Goal: Information Seeking & Learning: Learn about a topic

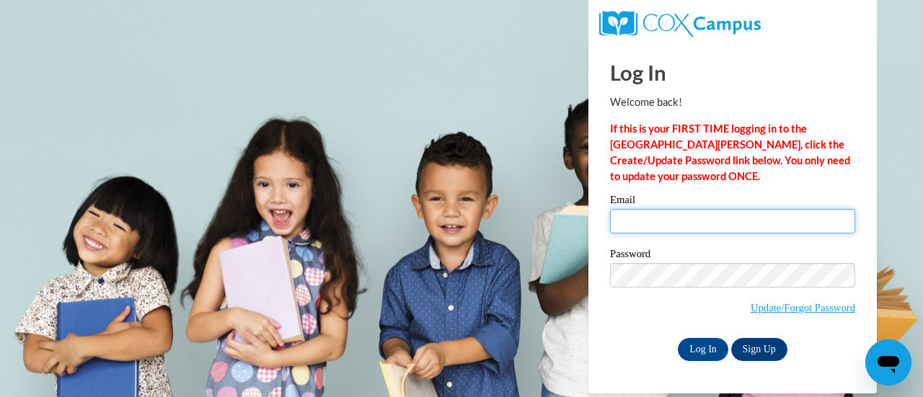
type input "amber.weinzirl@muskegonorway.org"
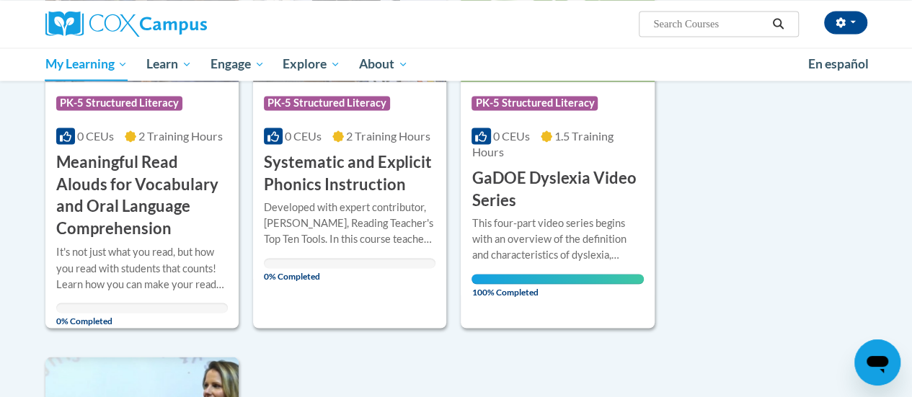
scroll to position [1093, 0]
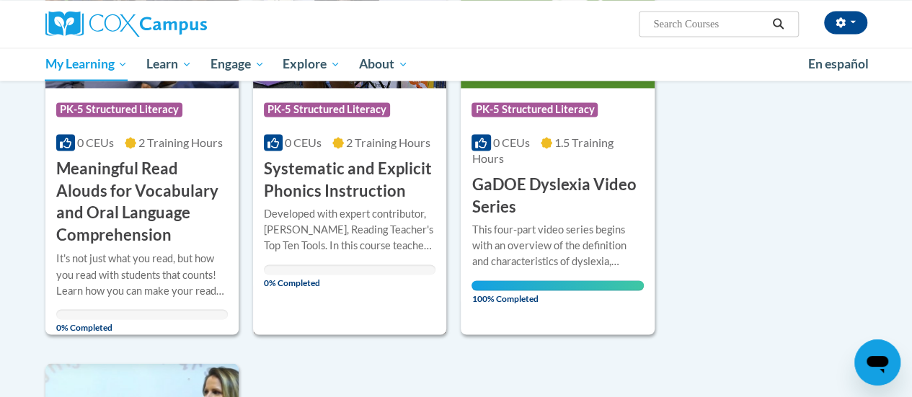
click at [314, 169] on h3 "Systematic and Explicit Phonics Instruction" at bounding box center [350, 180] width 172 height 45
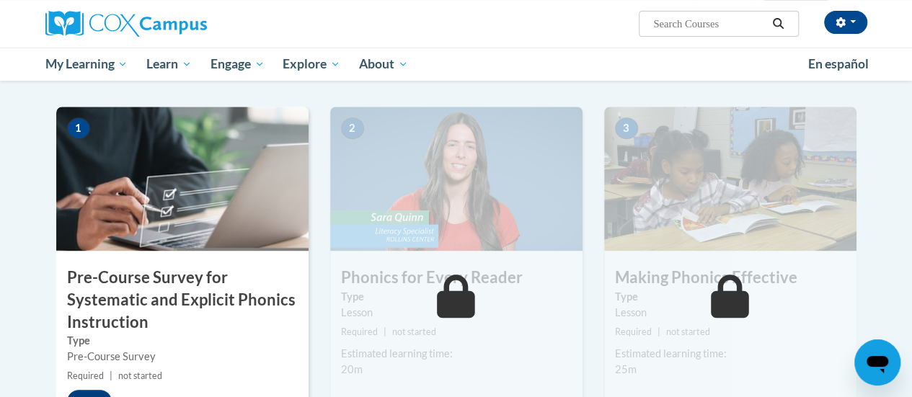
scroll to position [304, 0]
click at [228, 211] on img at bounding box center [182, 178] width 252 height 144
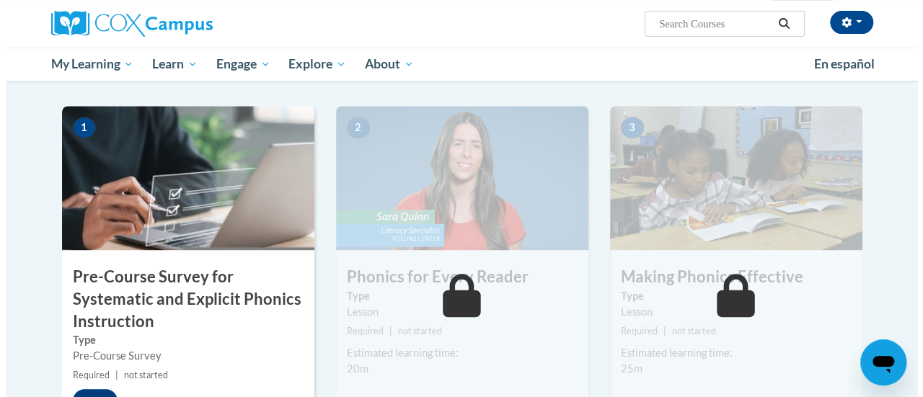
scroll to position [404, 0]
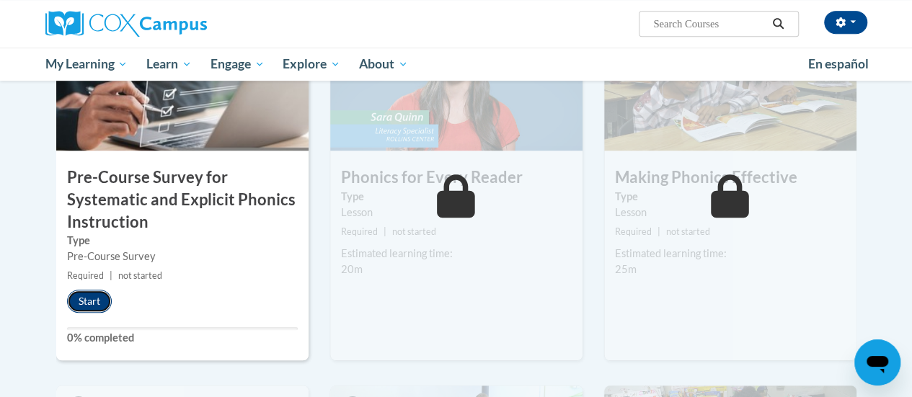
click at [79, 299] on button "Start" at bounding box center [89, 301] width 45 height 23
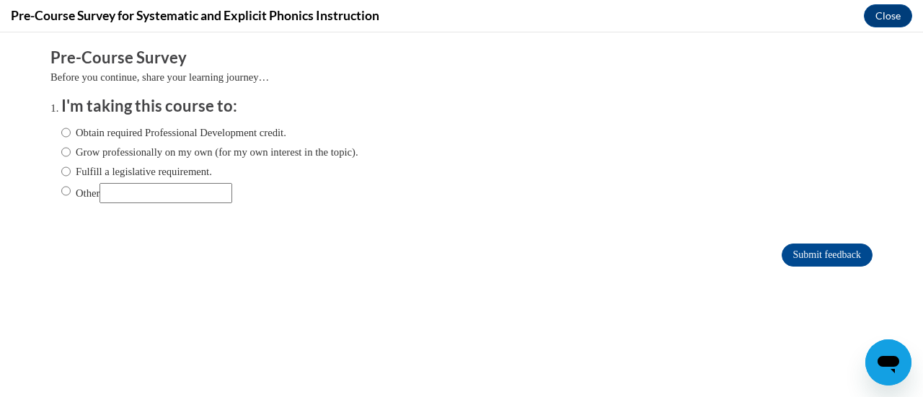
scroll to position [0, 0]
click at [123, 175] on label "Fulfill a legislative requirement." at bounding box center [136, 172] width 151 height 16
click at [71, 175] on input "Fulfill a legislative requirement." at bounding box center [65, 172] width 9 height 16
radio input "true"
click at [829, 259] on input "Submit feedback" at bounding box center [826, 255] width 91 height 23
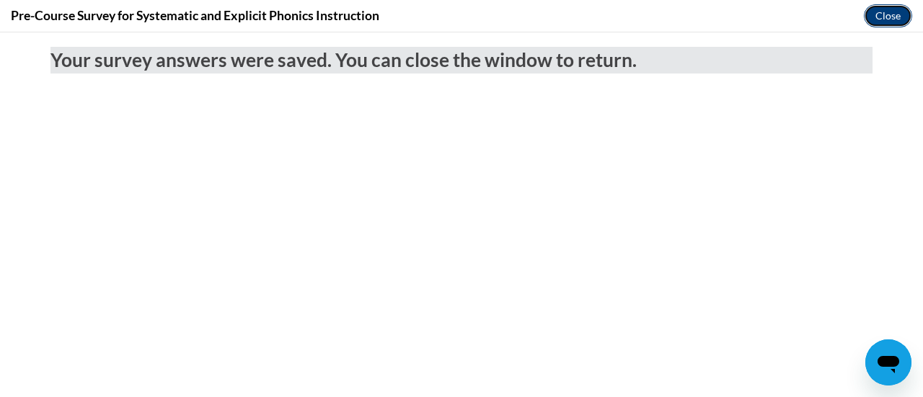
click at [894, 5] on button "Close" at bounding box center [887, 15] width 48 height 23
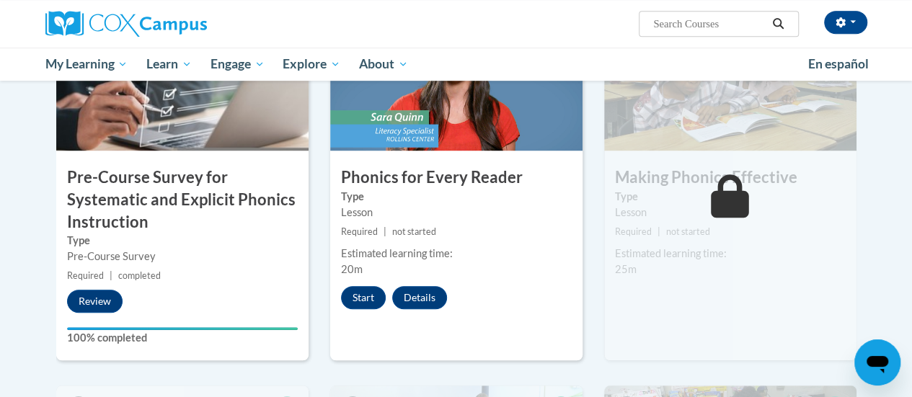
click at [362, 283] on div "2 Phonics for Every Reader Type Lesson Required | not started Estimated learnin…" at bounding box center [456, 183] width 252 height 354
click at [368, 301] on button "Start" at bounding box center [363, 297] width 45 height 23
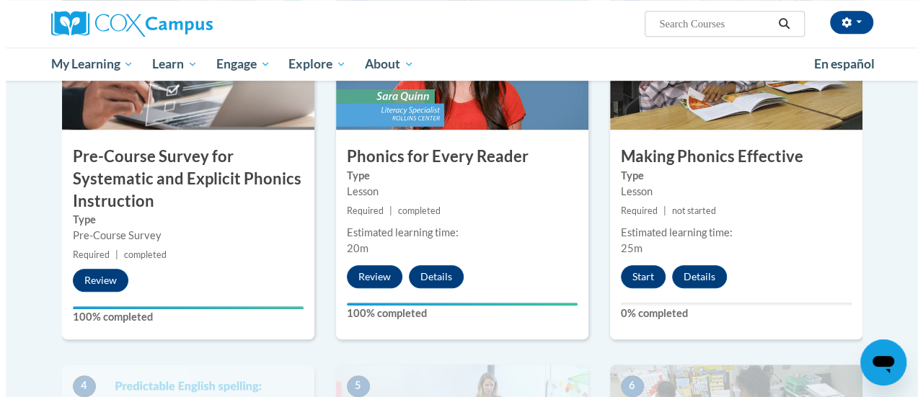
scroll to position [432, 0]
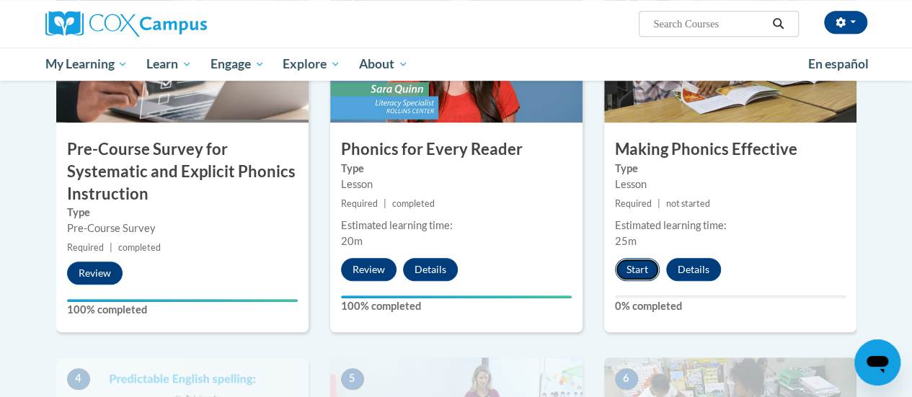
click at [621, 265] on button "Start" at bounding box center [637, 269] width 45 height 23
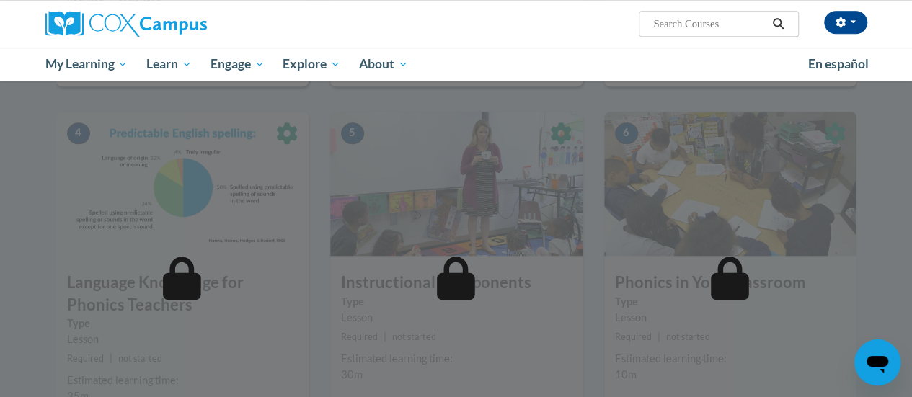
scroll to position [678, 0]
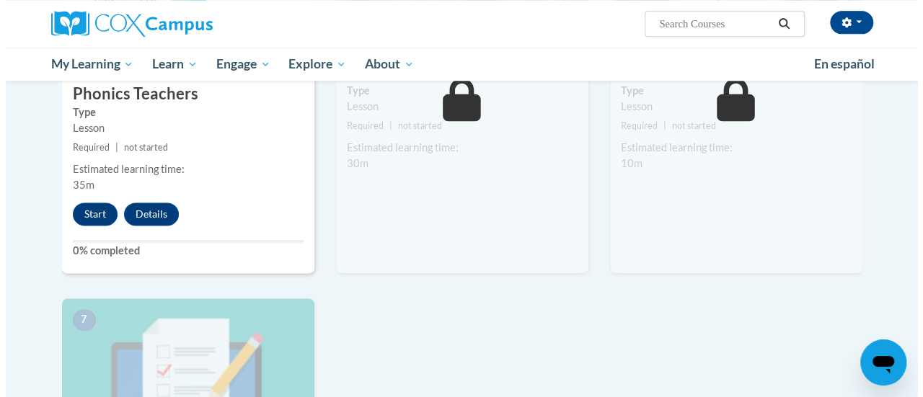
scroll to position [889, 0]
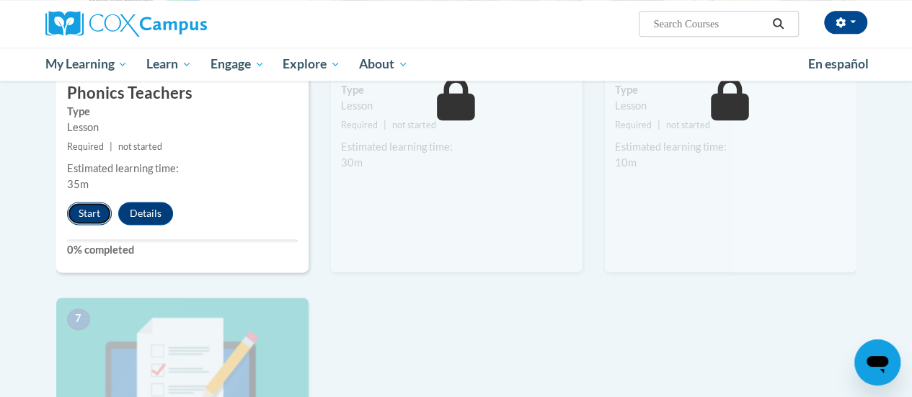
click at [79, 210] on button "Start" at bounding box center [89, 213] width 45 height 23
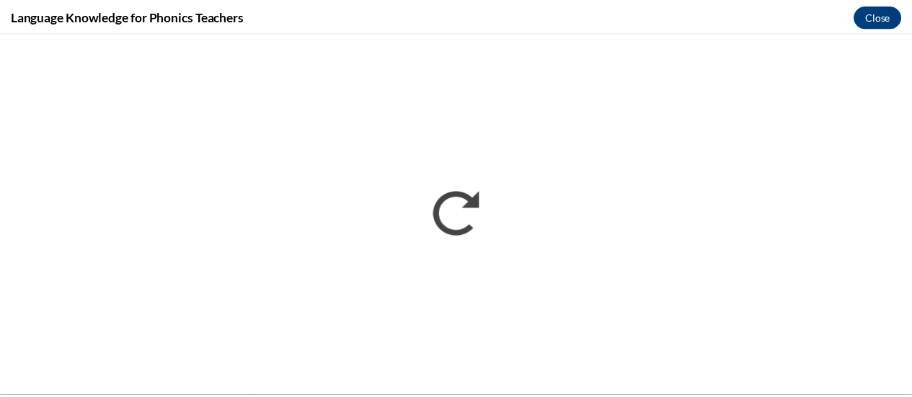
scroll to position [0, 0]
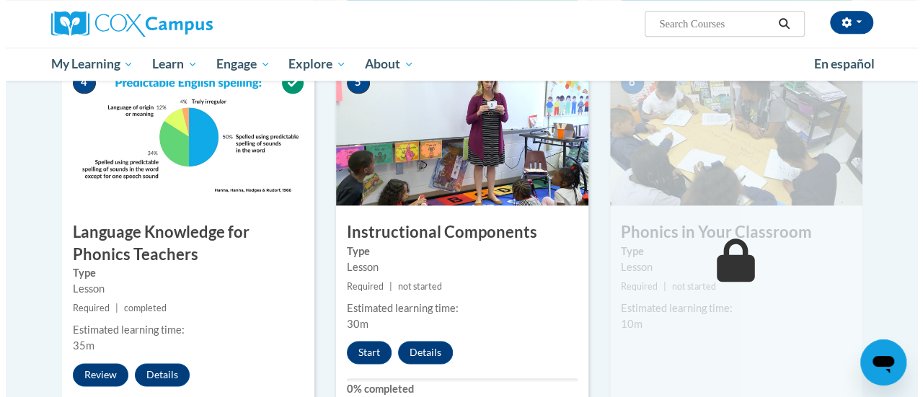
scroll to position [783, 0]
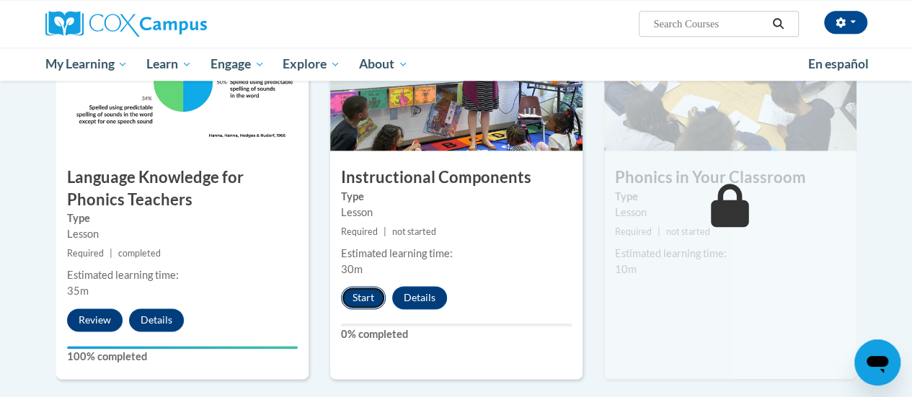
click at [351, 301] on button "Start" at bounding box center [363, 297] width 45 height 23
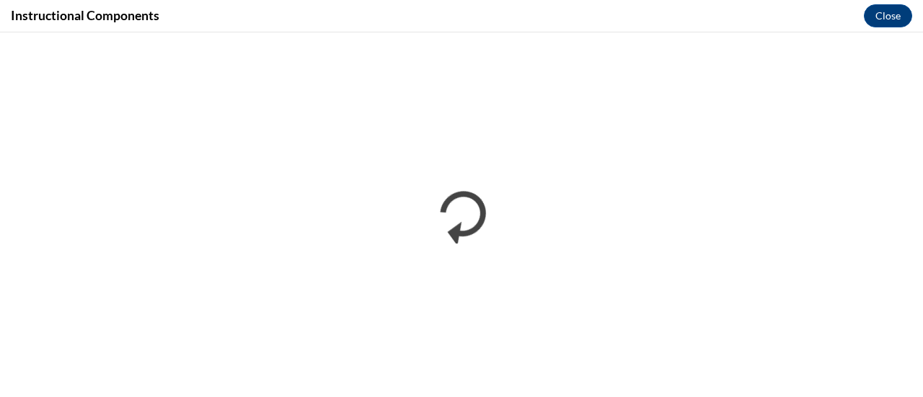
scroll to position [0, 0]
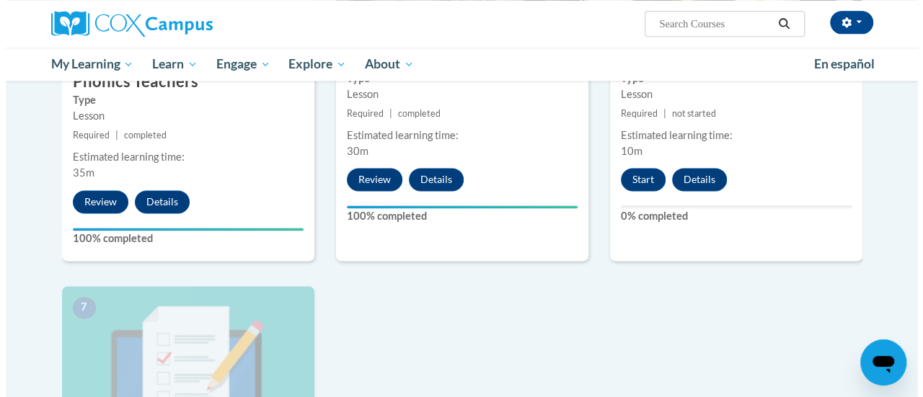
scroll to position [892, 0]
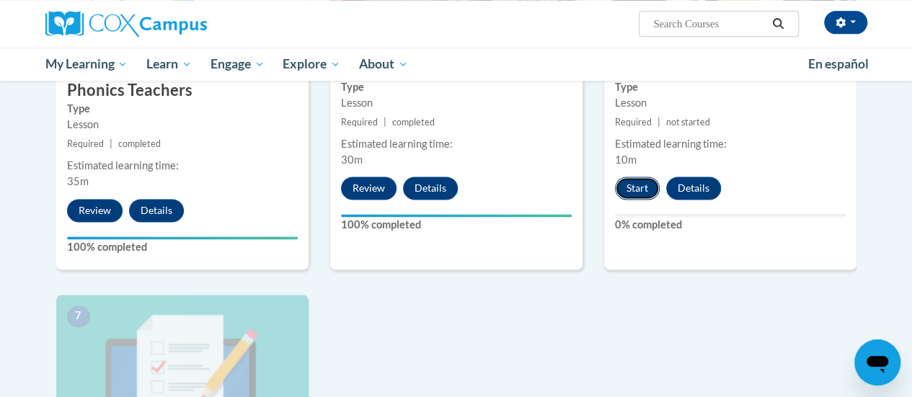
click at [629, 179] on button "Start" at bounding box center [637, 188] width 45 height 23
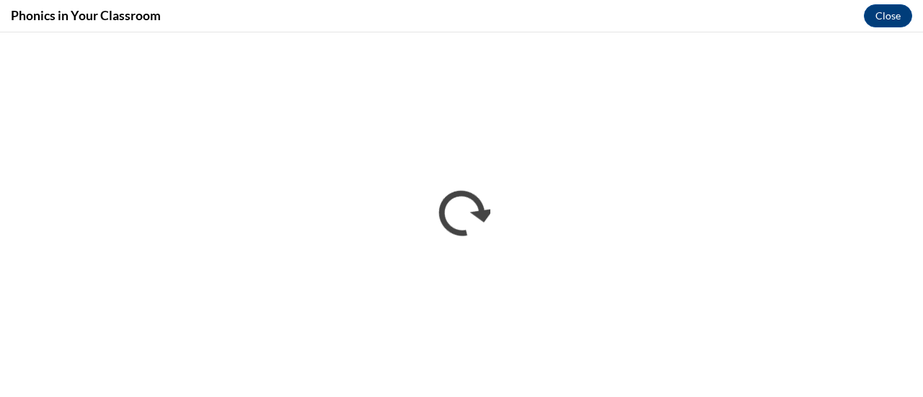
scroll to position [0, 0]
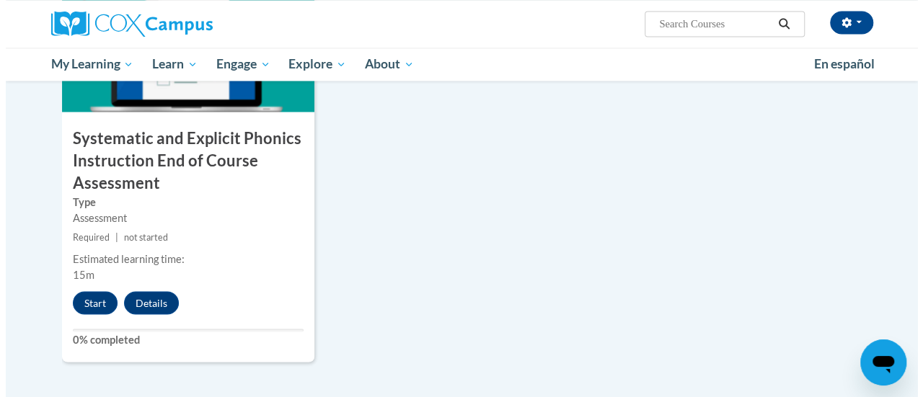
scroll to position [1236, 0]
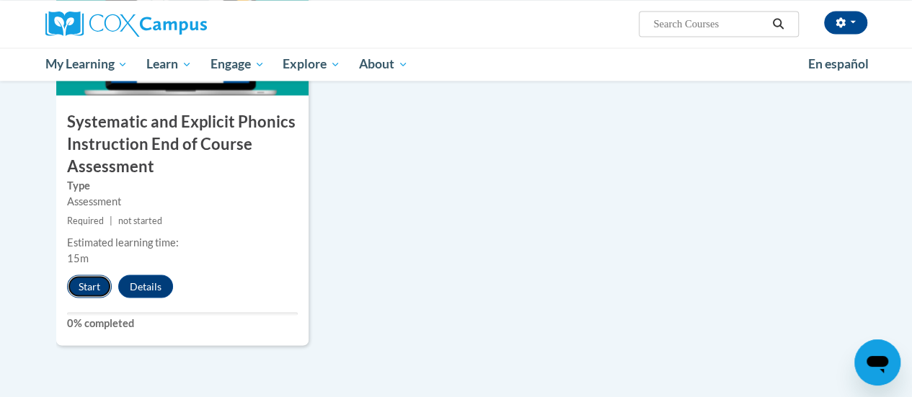
click at [86, 282] on button "Start" at bounding box center [89, 286] width 45 height 23
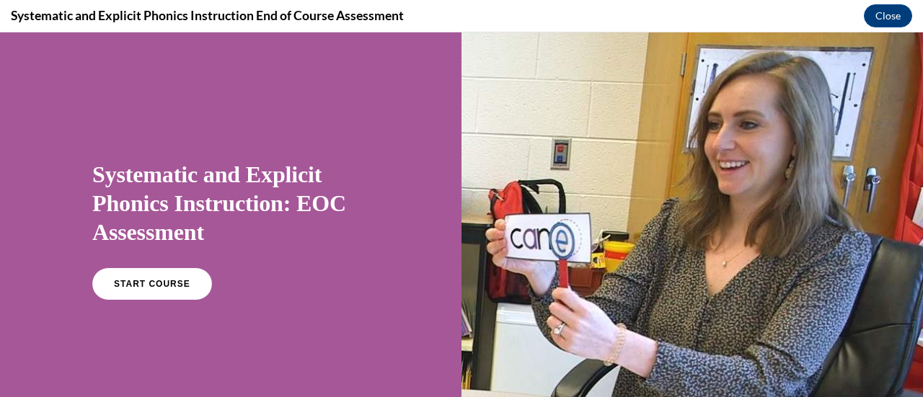
scroll to position [0, 0]
click at [159, 282] on span "START COURSE" at bounding box center [152, 284] width 80 height 11
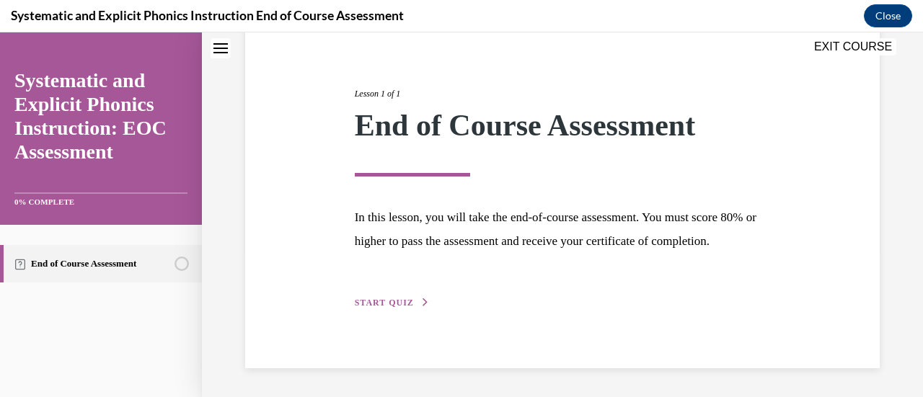
scroll to position [167, 0]
click at [391, 301] on span "START QUIZ" at bounding box center [384, 303] width 59 height 10
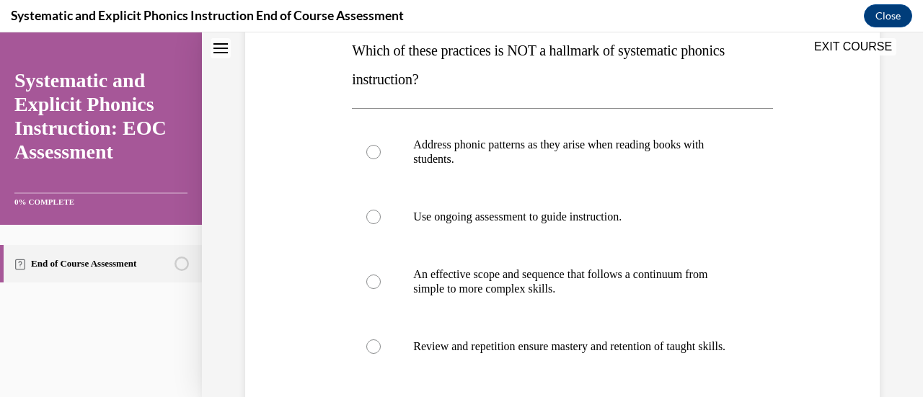
scroll to position [248, 0]
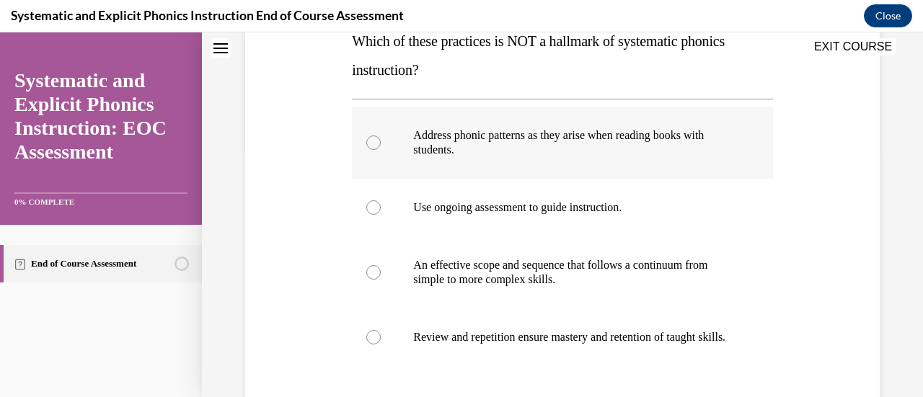
click at [506, 161] on div at bounding box center [562, 143] width 420 height 72
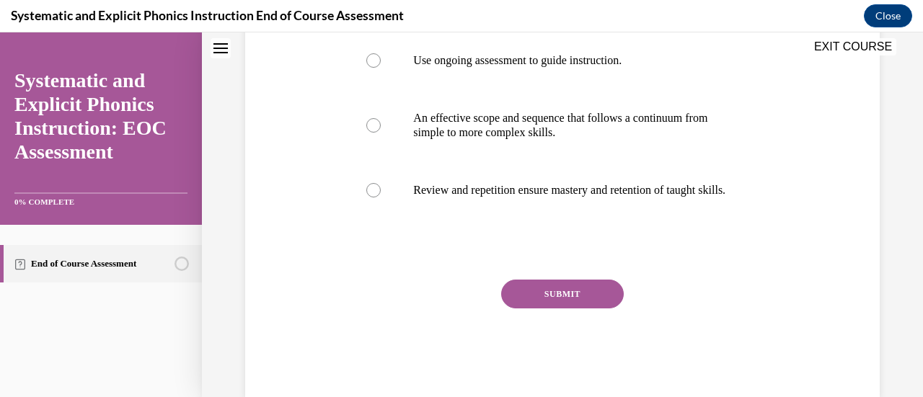
click at [552, 298] on button "SUBMIT" at bounding box center [562, 294] width 123 height 29
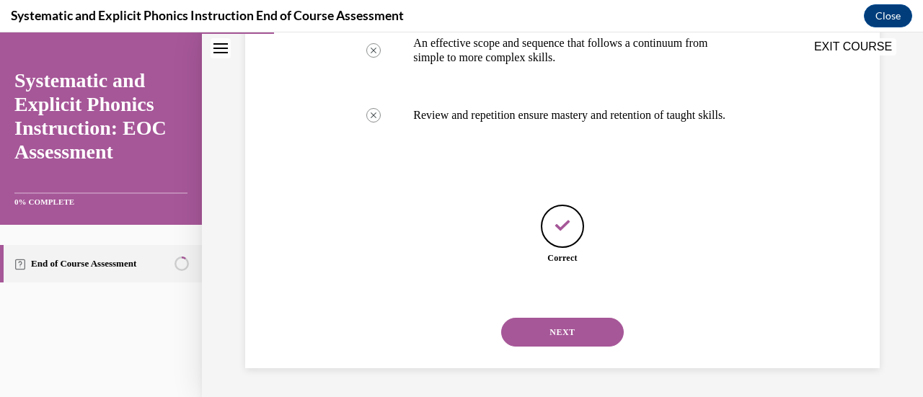
click at [569, 329] on button "NEXT" at bounding box center [562, 332] width 123 height 29
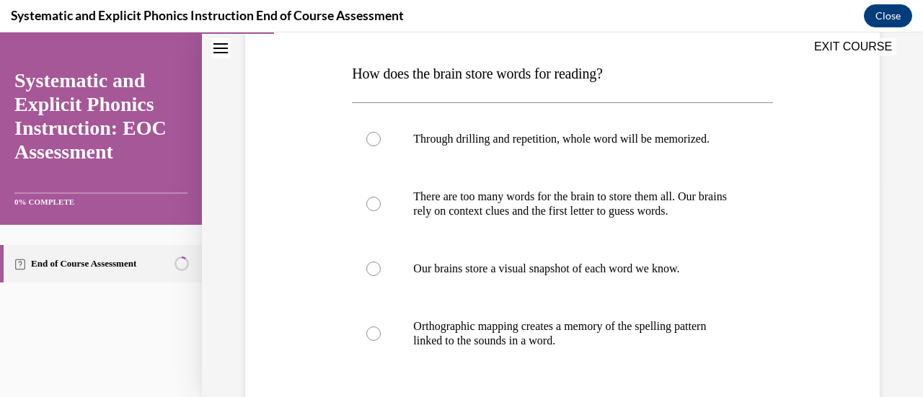
scroll to position [232, 0]
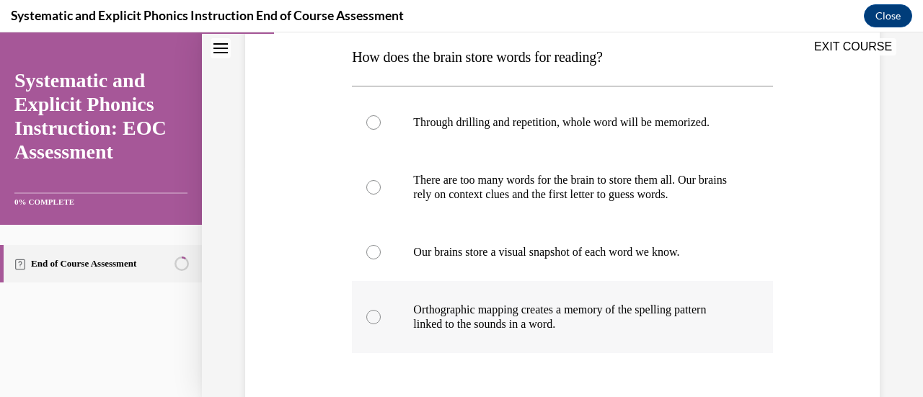
click at [543, 325] on p "Orthographic mapping creates a memory of the spelling pattern linked to the sou…" at bounding box center [574, 317] width 323 height 29
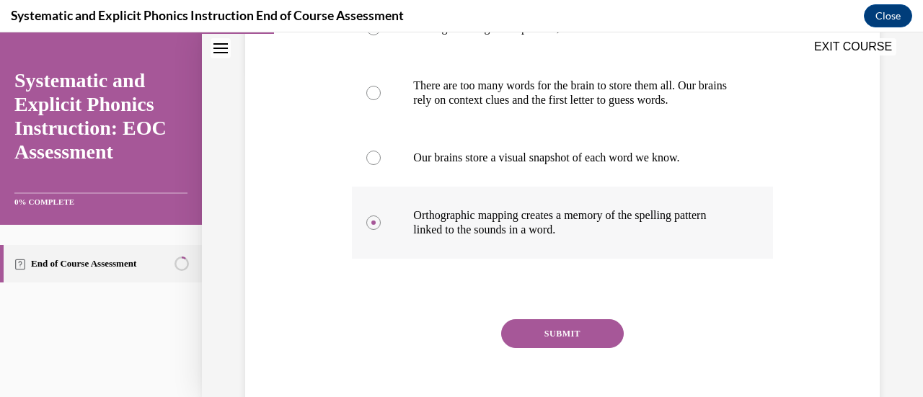
scroll to position [345, 0]
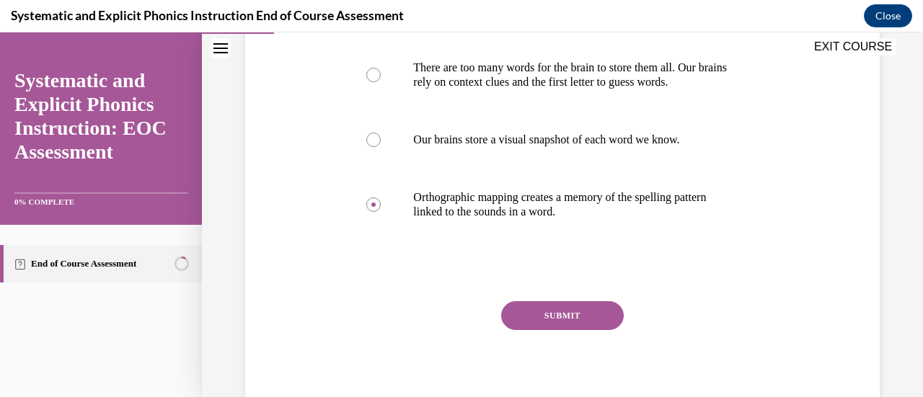
click at [545, 316] on button "SUBMIT" at bounding box center [562, 315] width 123 height 29
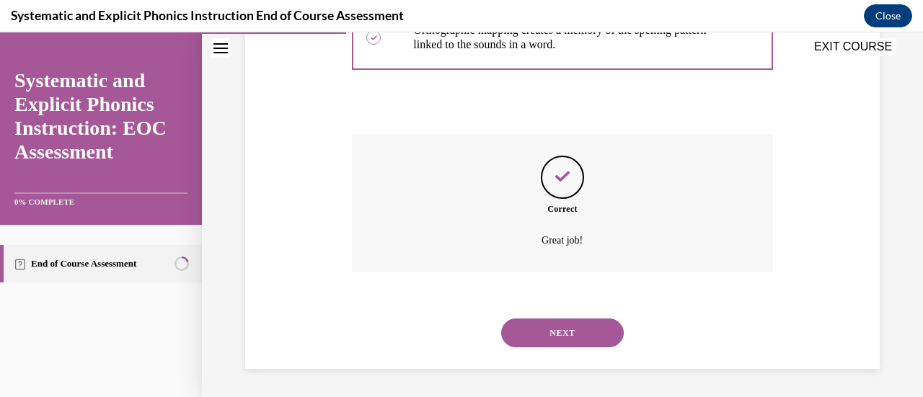
click at [556, 332] on button "NEXT" at bounding box center [562, 333] width 123 height 29
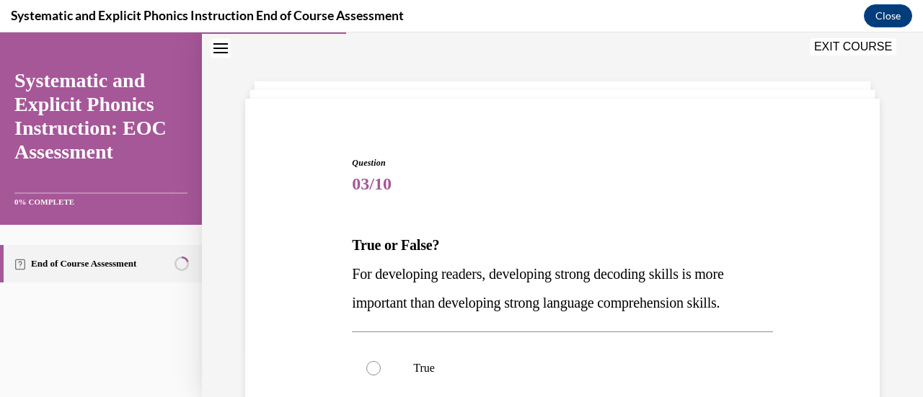
scroll to position [228, 0]
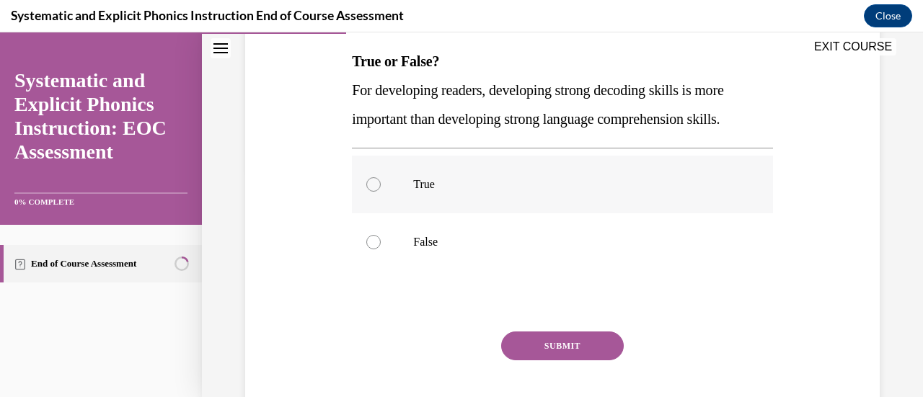
click at [583, 197] on div at bounding box center [562, 185] width 420 height 58
click at [605, 335] on button "SUBMIT" at bounding box center [562, 346] width 123 height 29
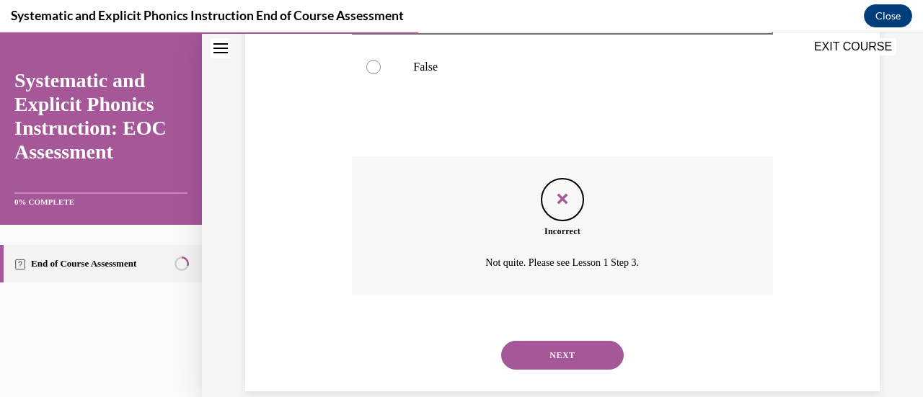
scroll to position [404, 0]
click at [606, 355] on button "NEXT" at bounding box center [562, 354] width 123 height 29
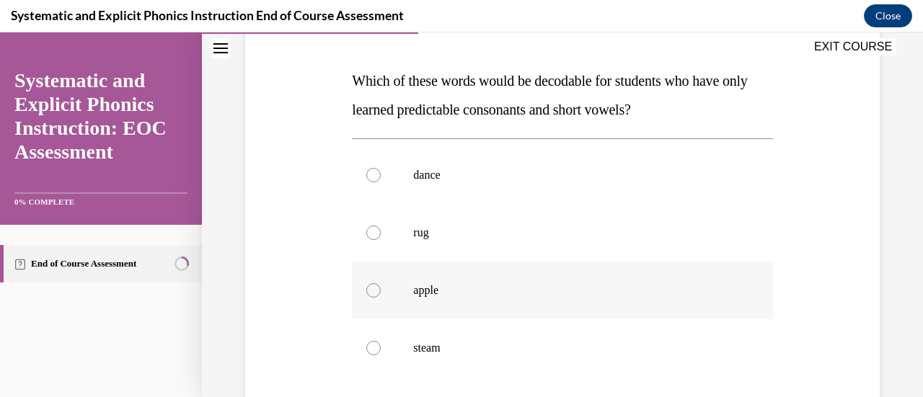
scroll to position [209, 0]
click at [670, 237] on p "rug" at bounding box center [574, 232] width 323 height 14
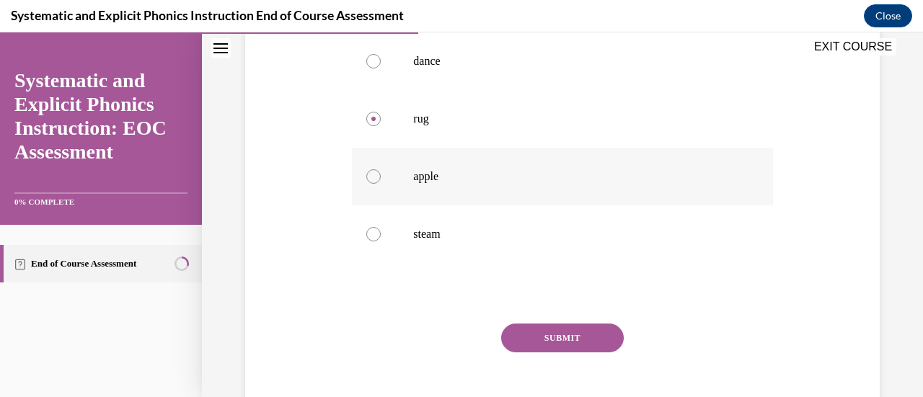
scroll to position [337, 0]
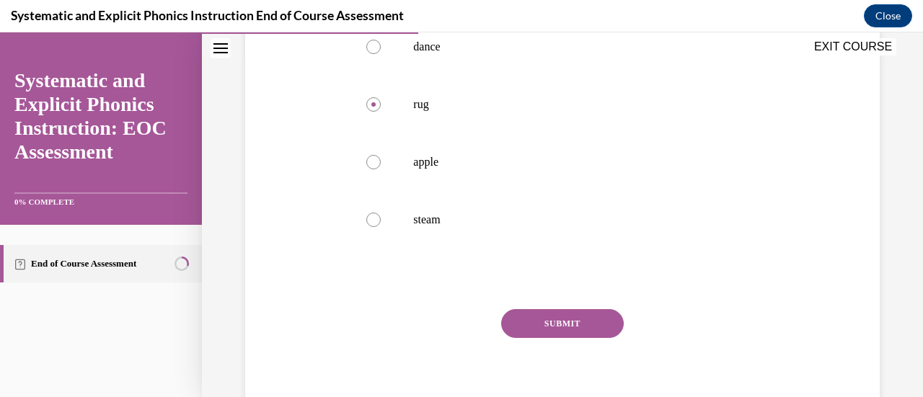
click at [604, 318] on button "SUBMIT" at bounding box center [562, 323] width 123 height 29
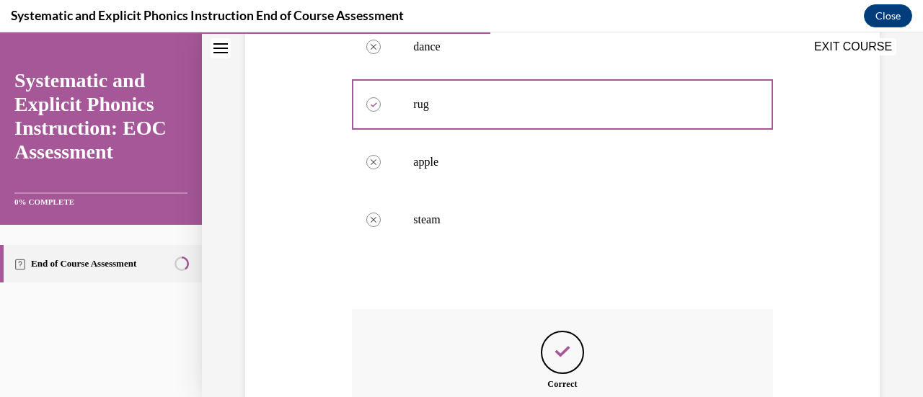
scroll to position [493, 0]
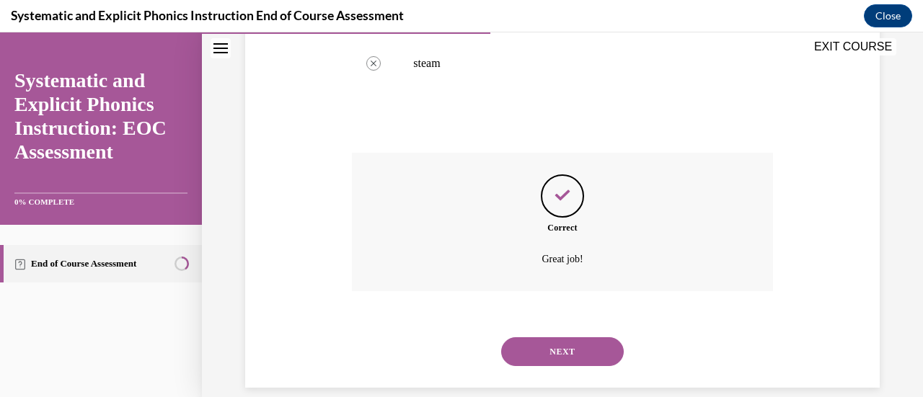
click at [603, 346] on button "NEXT" at bounding box center [562, 351] width 123 height 29
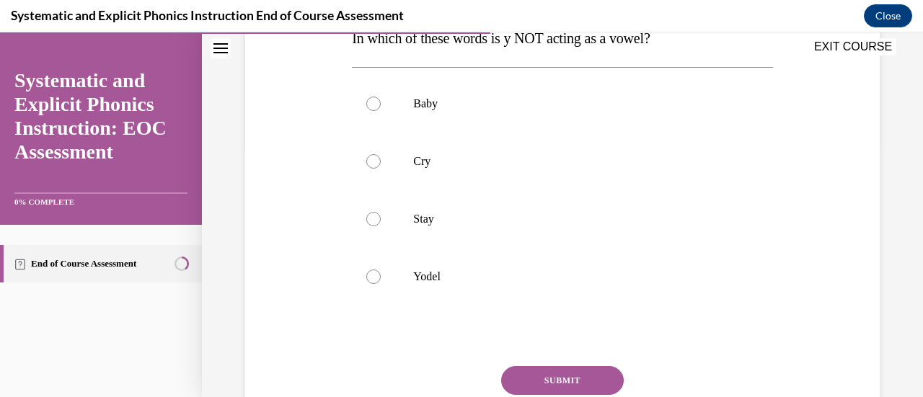
scroll to position [259, 0]
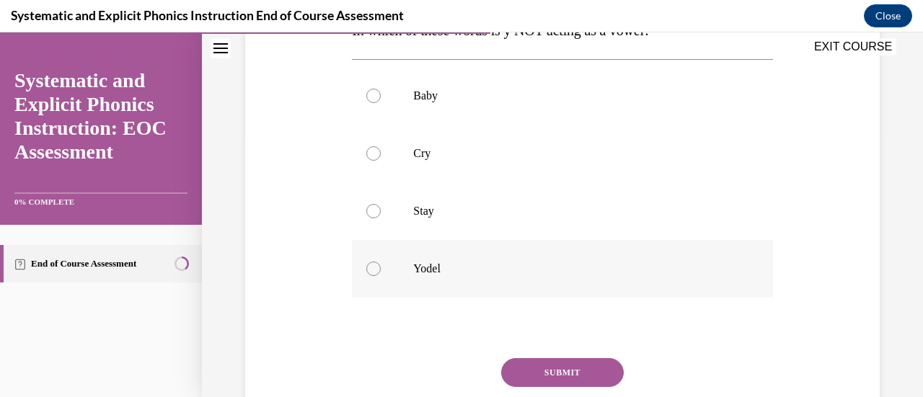
click at [456, 257] on div at bounding box center [562, 269] width 420 height 58
click at [527, 366] on button "SUBMIT" at bounding box center [562, 372] width 123 height 29
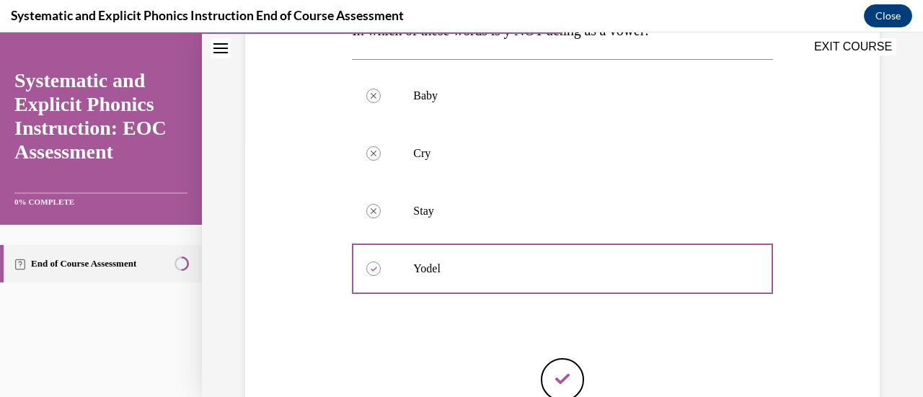
scroll to position [412, 0]
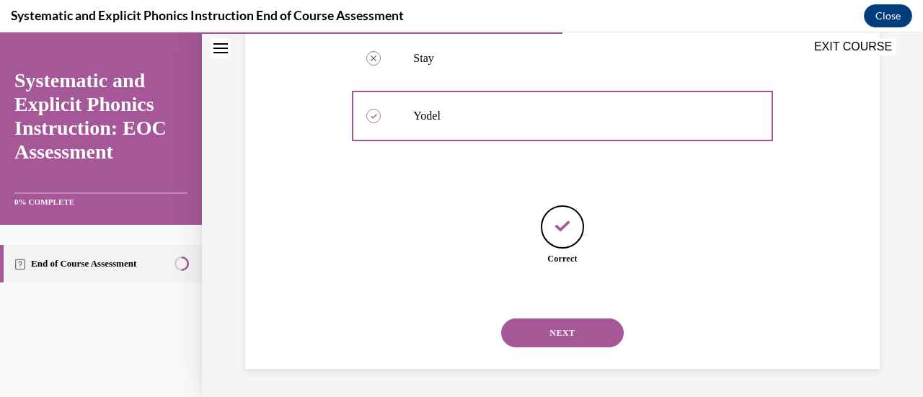
click at [582, 334] on button "NEXT" at bounding box center [562, 333] width 123 height 29
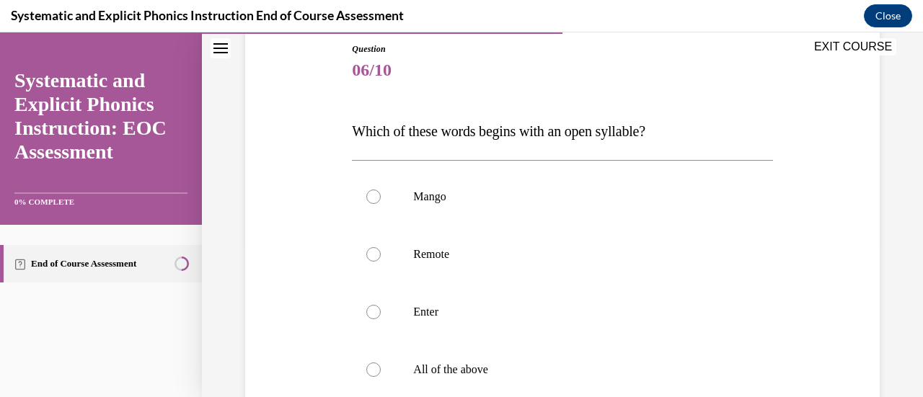
scroll to position [175, 0]
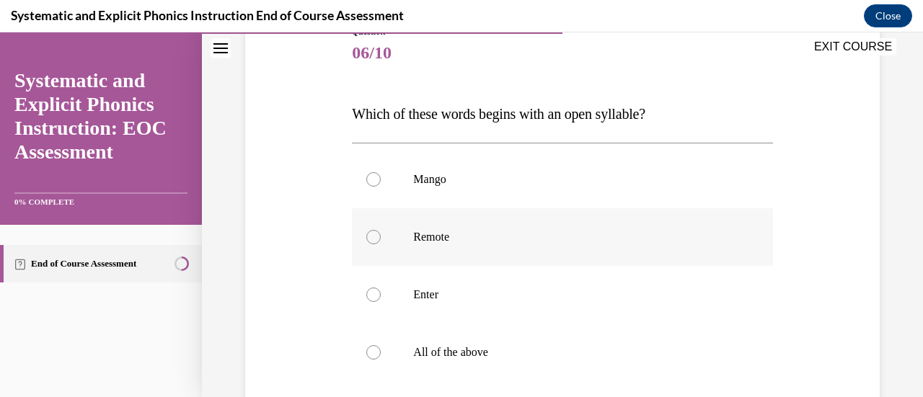
click at [639, 236] on p "Remote" at bounding box center [574, 237] width 323 height 14
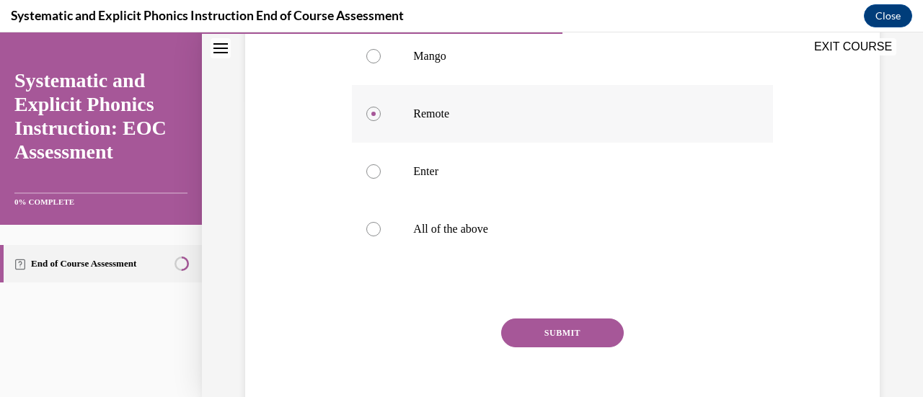
scroll to position [301, 0]
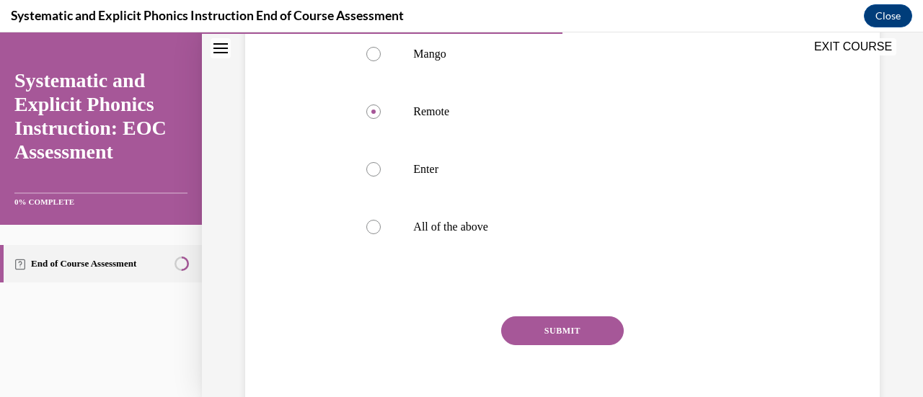
click at [575, 327] on button "SUBMIT" at bounding box center [562, 330] width 123 height 29
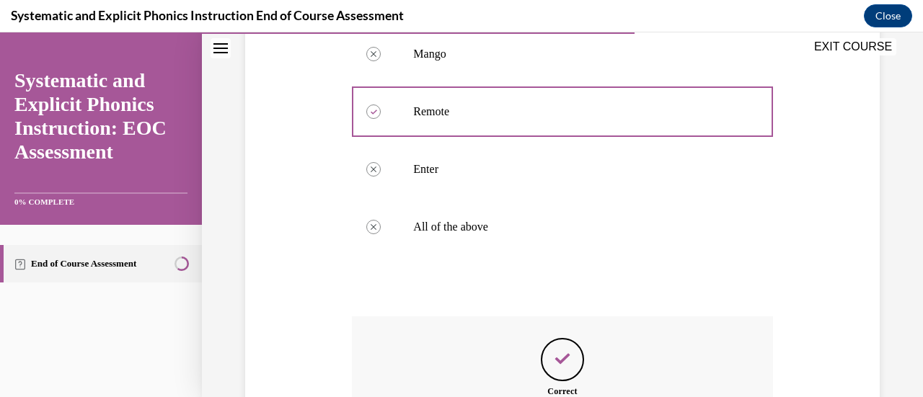
scroll to position [483, 0]
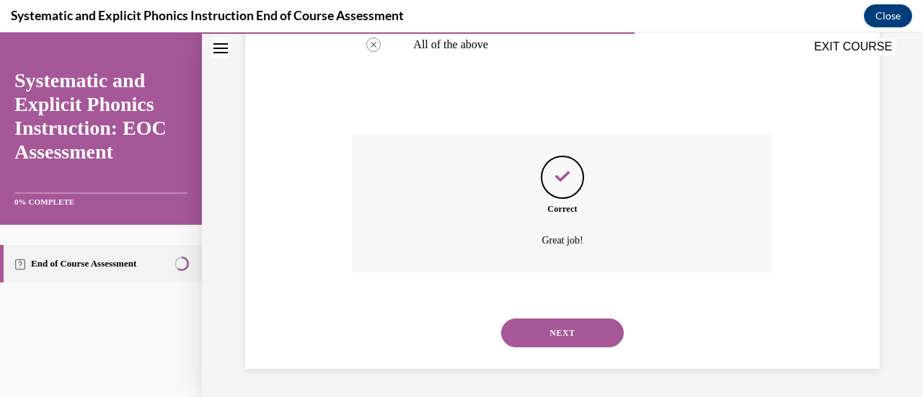
click at [582, 329] on button "NEXT" at bounding box center [562, 333] width 123 height 29
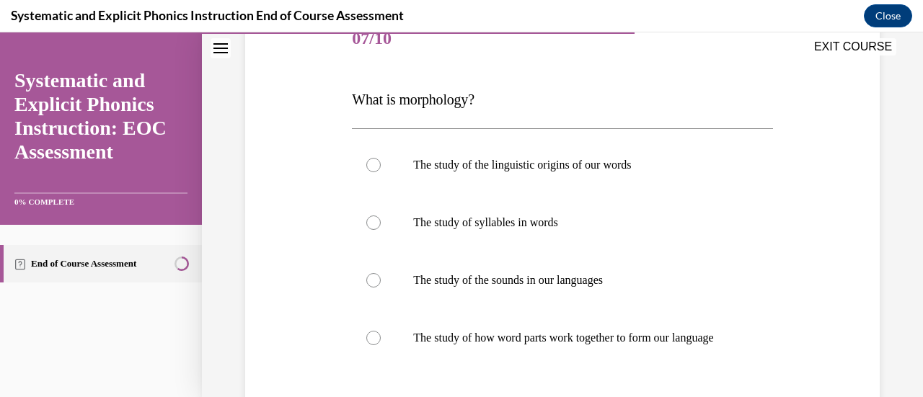
scroll to position [204, 0]
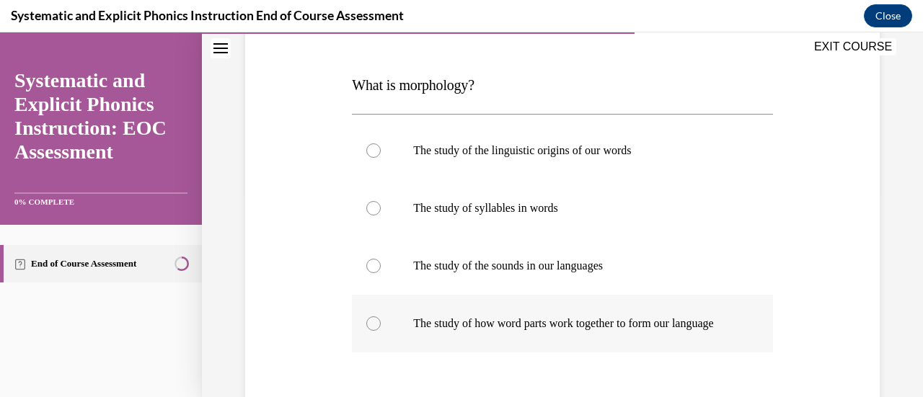
click at [613, 322] on p "The study of how word parts work together to form our language" at bounding box center [574, 323] width 323 height 14
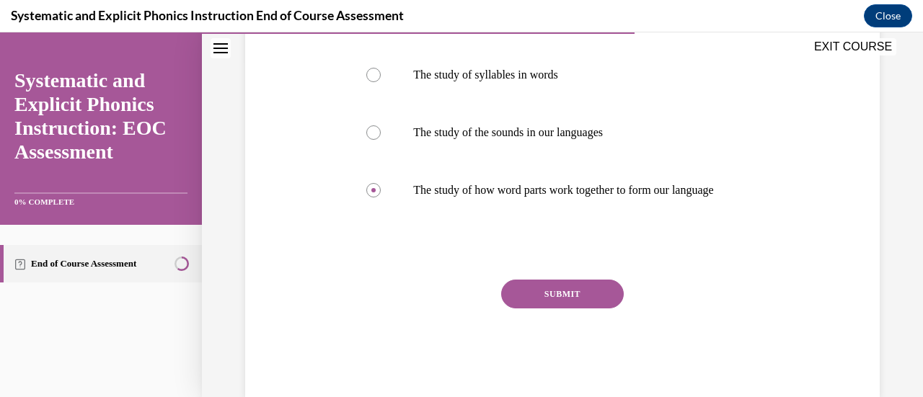
click at [594, 308] on button "SUBMIT" at bounding box center [562, 294] width 123 height 29
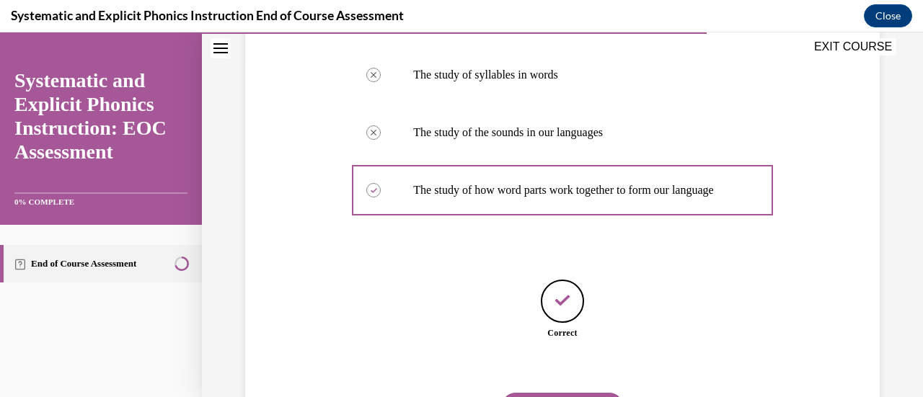
scroll to position [426, 0]
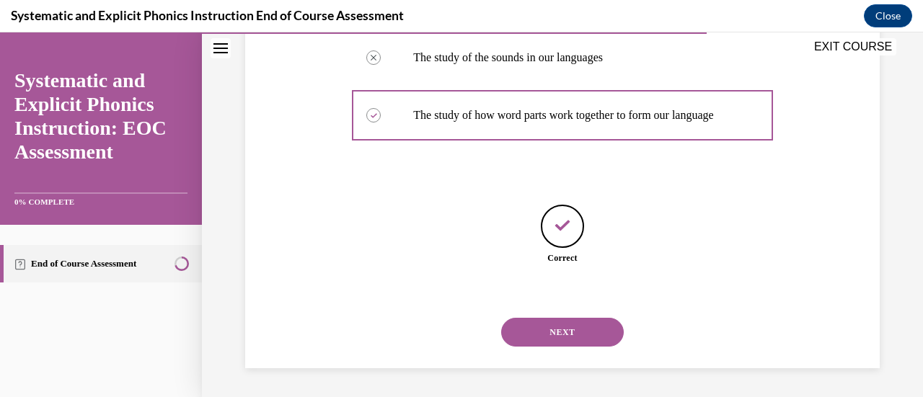
click at [569, 338] on button "NEXT" at bounding box center [562, 332] width 123 height 29
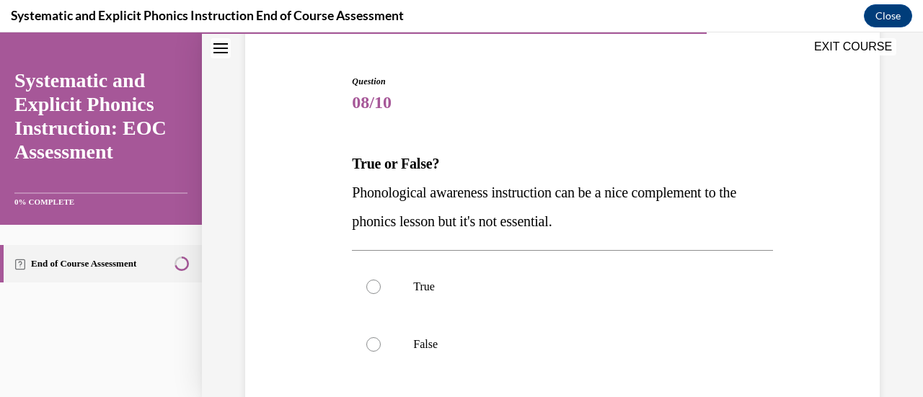
scroll to position [137, 0]
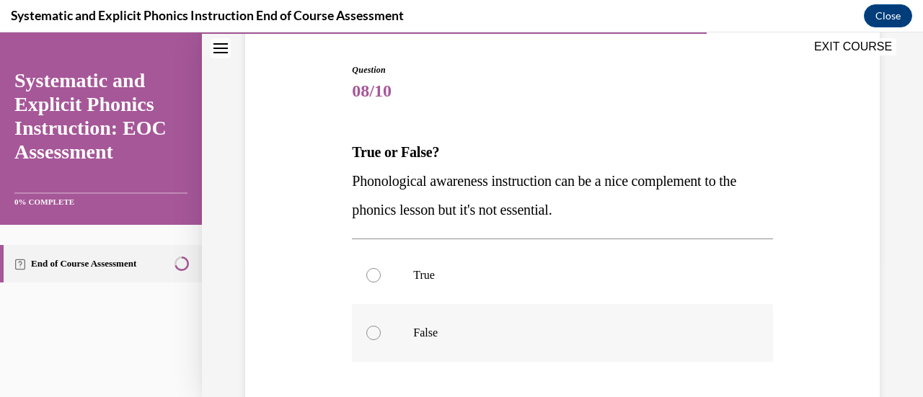
click at [594, 316] on div at bounding box center [562, 333] width 420 height 58
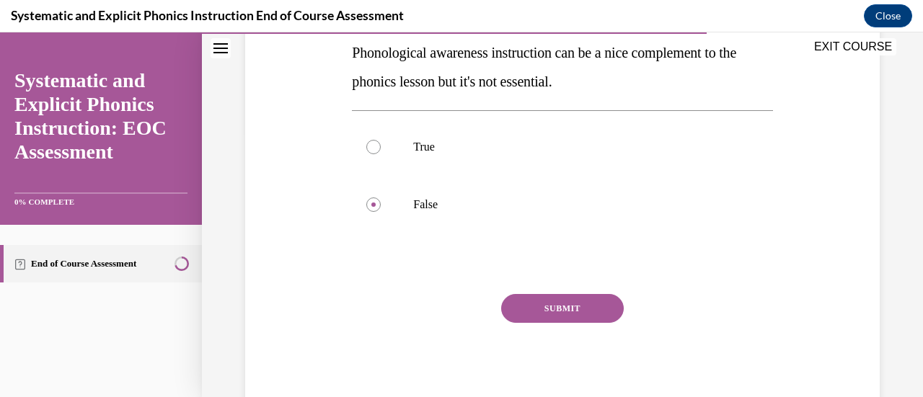
click at [569, 306] on button "SUBMIT" at bounding box center [562, 308] width 123 height 29
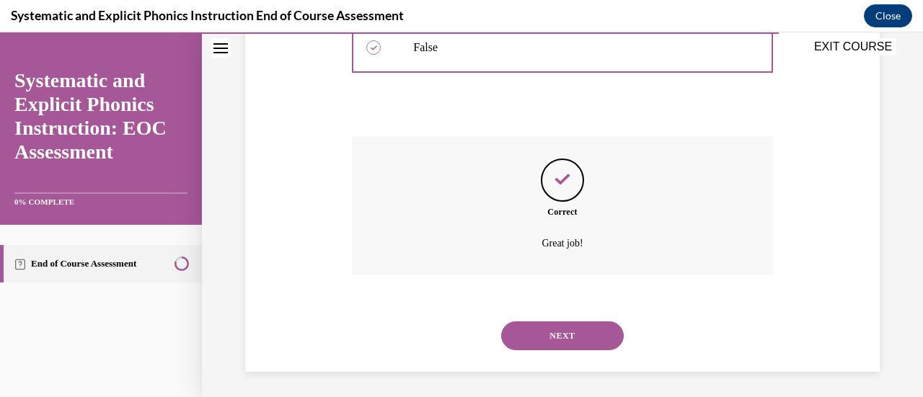
click at [601, 327] on button "NEXT" at bounding box center [562, 335] width 123 height 29
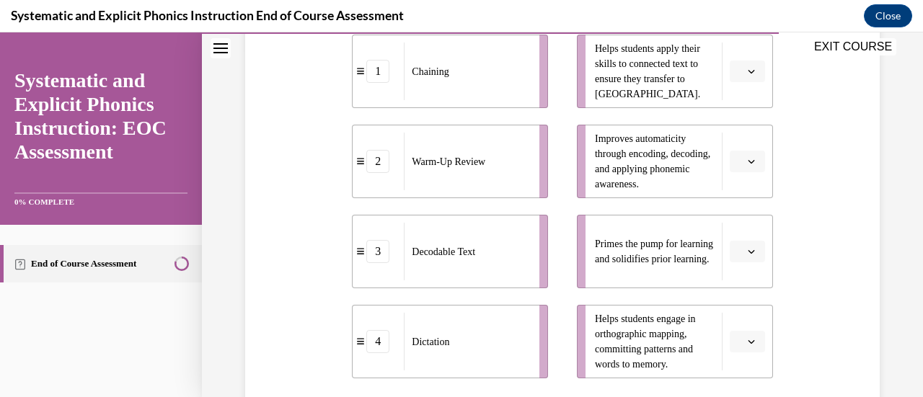
scroll to position [331, 0]
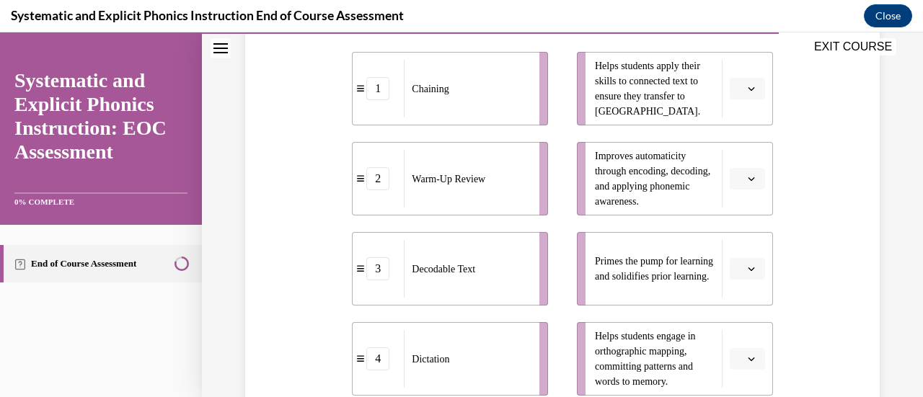
click at [747, 269] on icon "button" at bounding box center [750, 269] width 6 height 4
click at [732, 181] on span "2" at bounding box center [731, 179] width 5 height 12
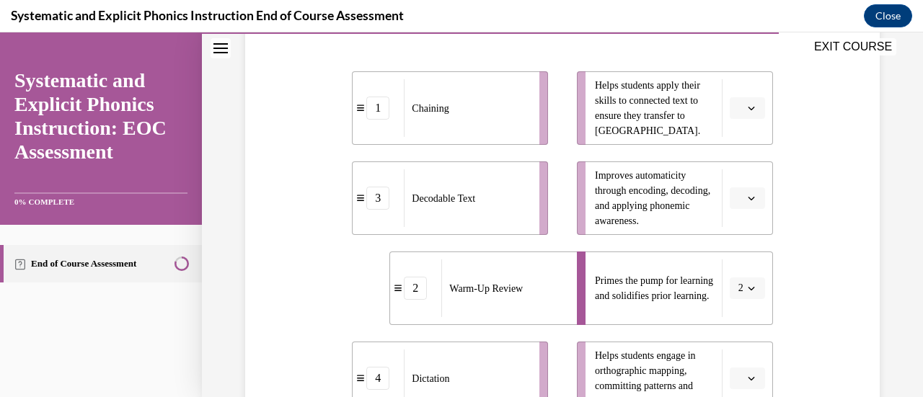
scroll to position [303, 0]
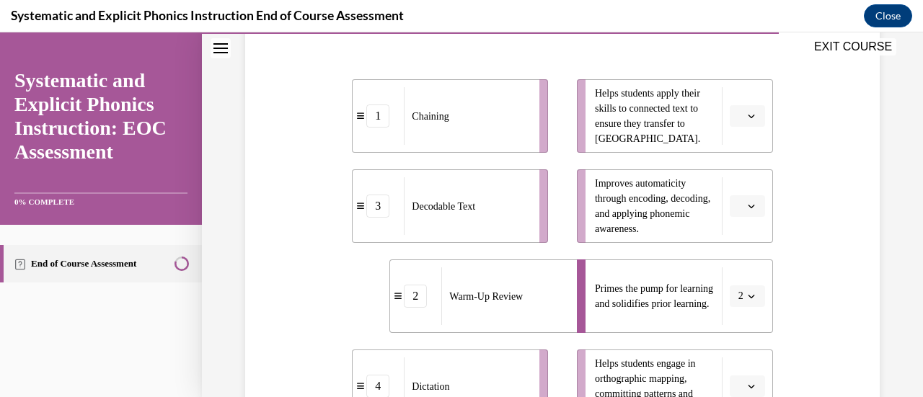
click at [738, 115] on span "Please select an option" at bounding box center [740, 116] width 5 height 14
click at [745, 230] on div "3" at bounding box center [735, 234] width 35 height 29
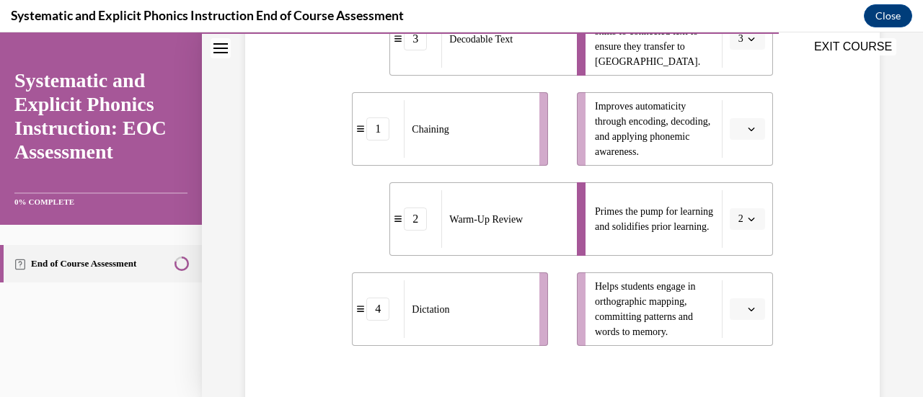
scroll to position [381, 0]
click at [738, 128] on span "Please select an option" at bounding box center [740, 128] width 5 height 14
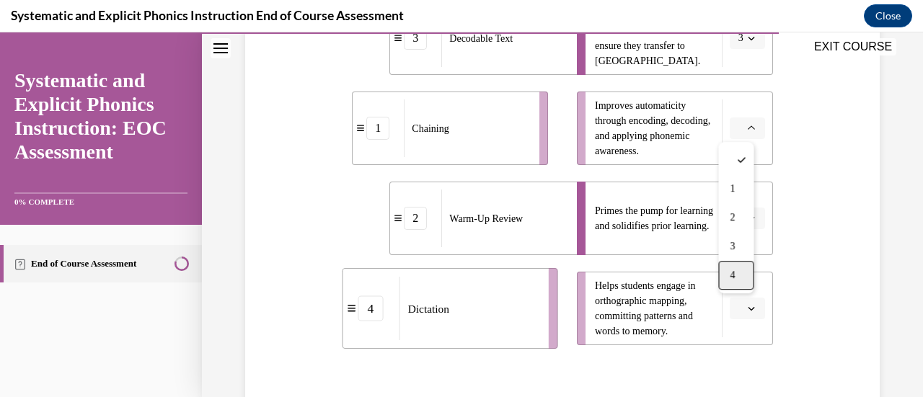
click at [740, 275] on div "4" at bounding box center [735, 275] width 35 height 29
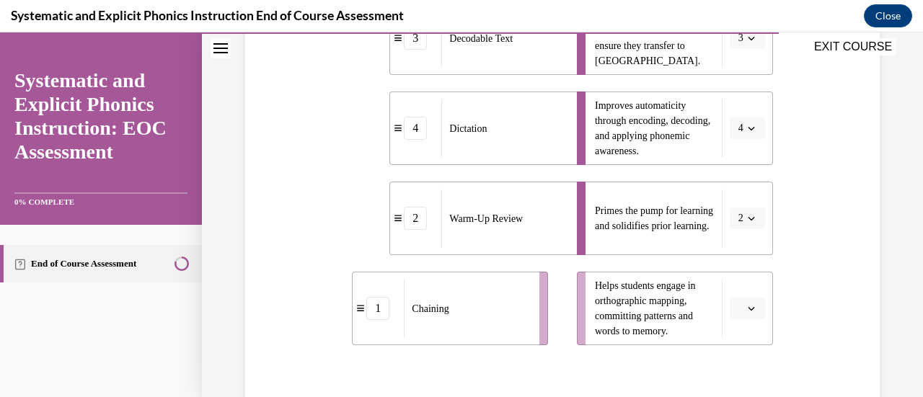
click at [747, 309] on icon "button" at bounding box center [750, 308] width 7 height 7
click at [734, 192] on span "1" at bounding box center [731, 190] width 5 height 12
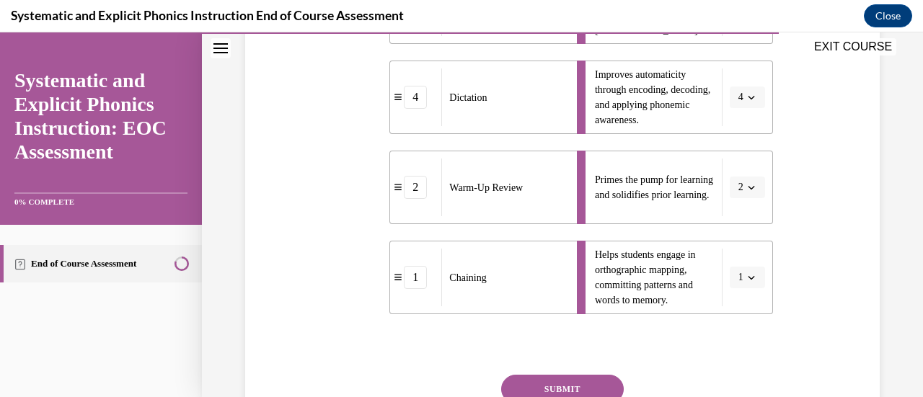
scroll to position [414, 0]
click at [732, 105] on button "4" at bounding box center [746, 96] width 35 height 22
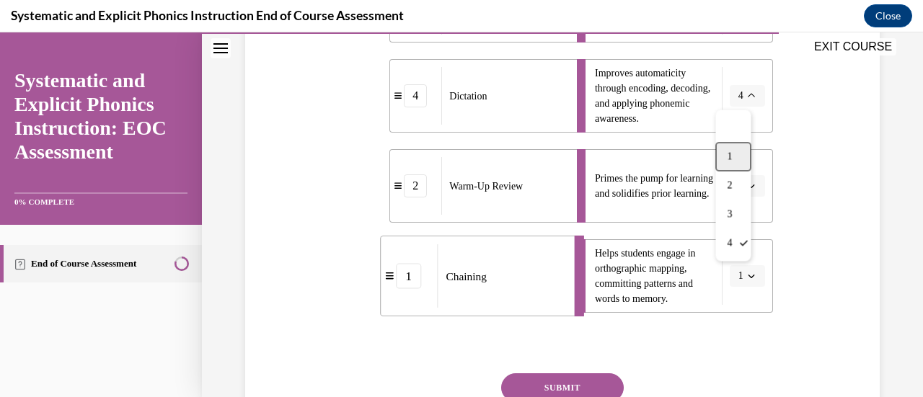
click at [732, 165] on div "1" at bounding box center [732, 156] width 35 height 29
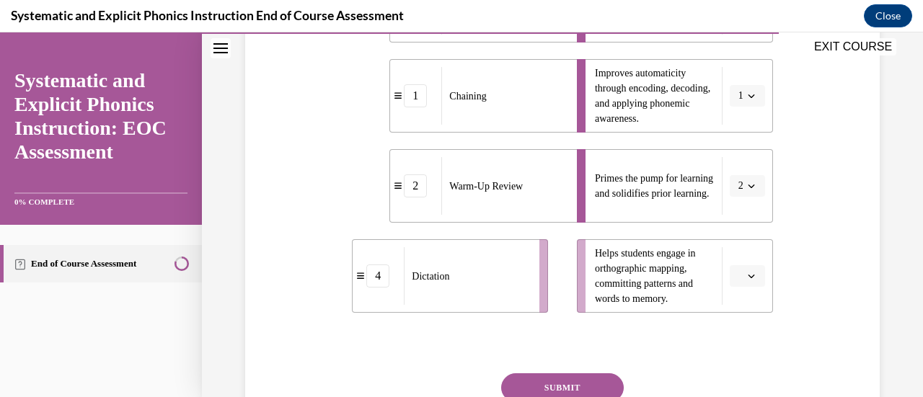
click at [747, 278] on icon "button" at bounding box center [750, 275] width 7 height 7
click at [737, 248] on div "4" at bounding box center [735, 244] width 35 height 29
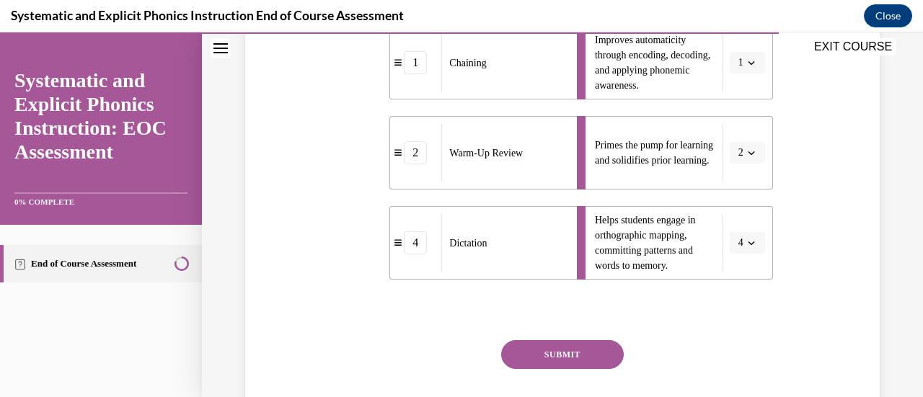
scroll to position [493, 0]
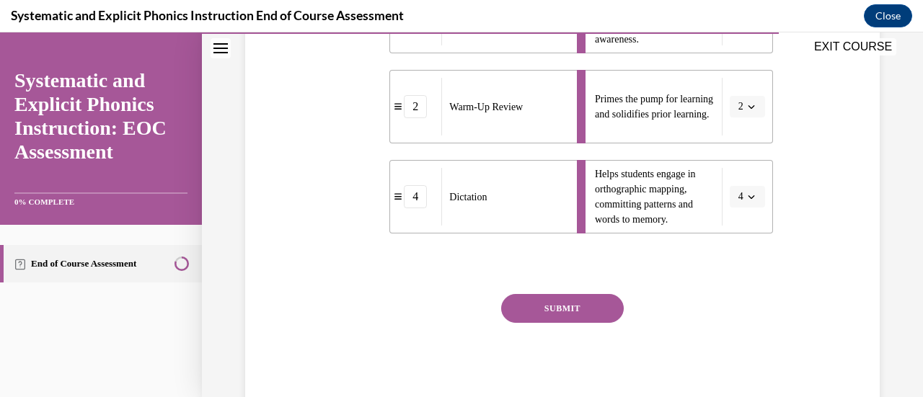
click at [572, 324] on div "SUBMIT NEXT" at bounding box center [562, 353] width 420 height 118
click at [577, 312] on button "SUBMIT" at bounding box center [562, 308] width 123 height 29
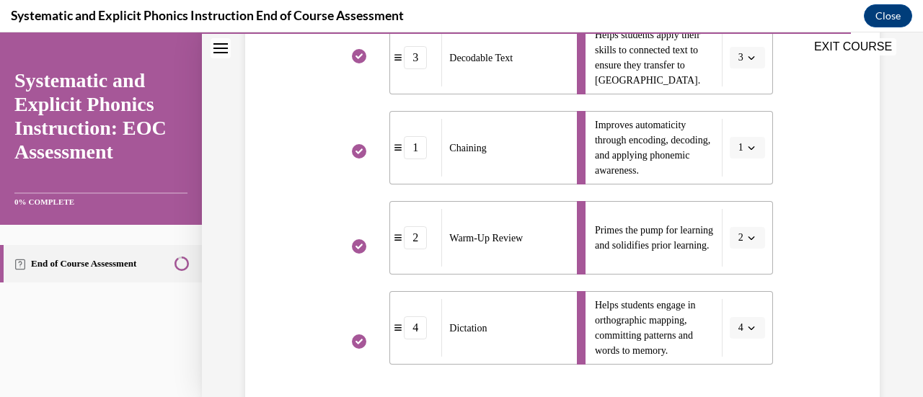
scroll to position [582, 0]
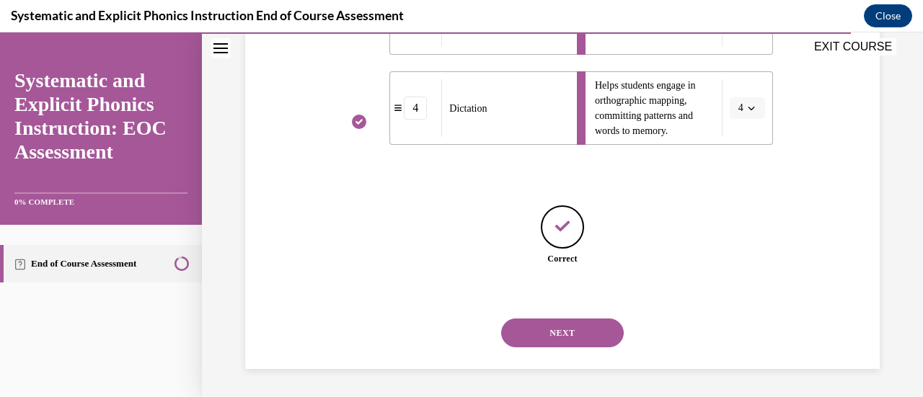
click at [576, 337] on button "NEXT" at bounding box center [562, 333] width 123 height 29
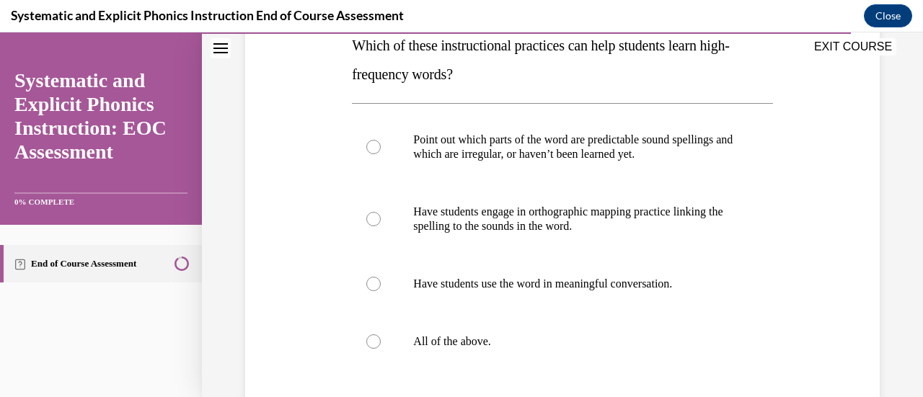
scroll to position [258, 0]
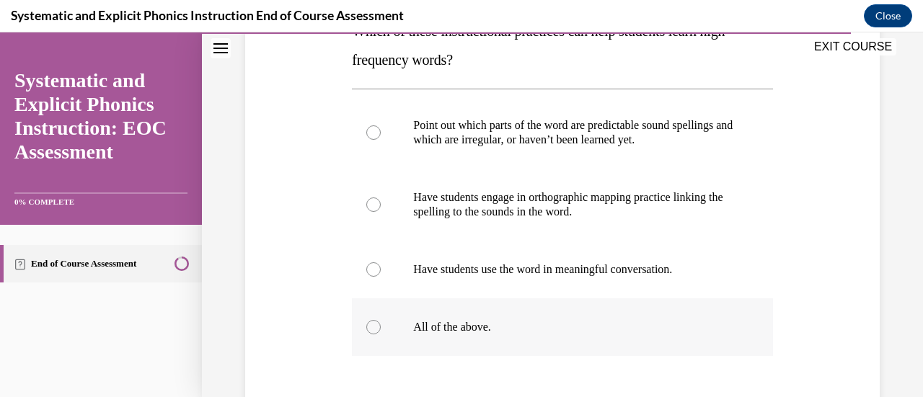
click at [467, 310] on div at bounding box center [562, 327] width 420 height 58
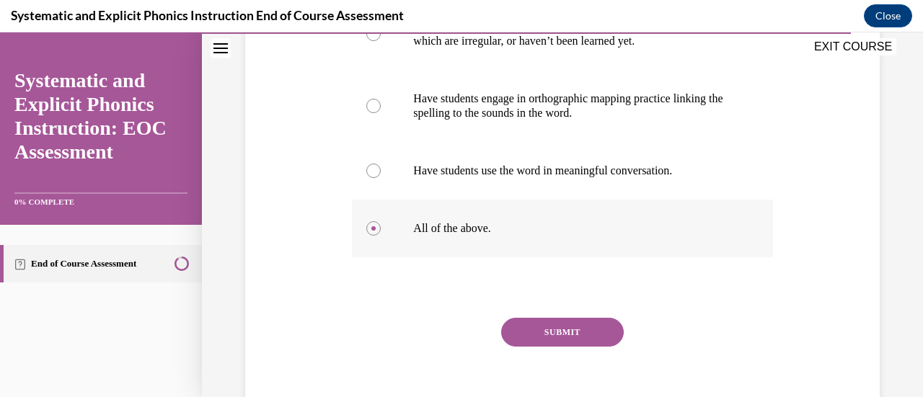
scroll to position [359, 0]
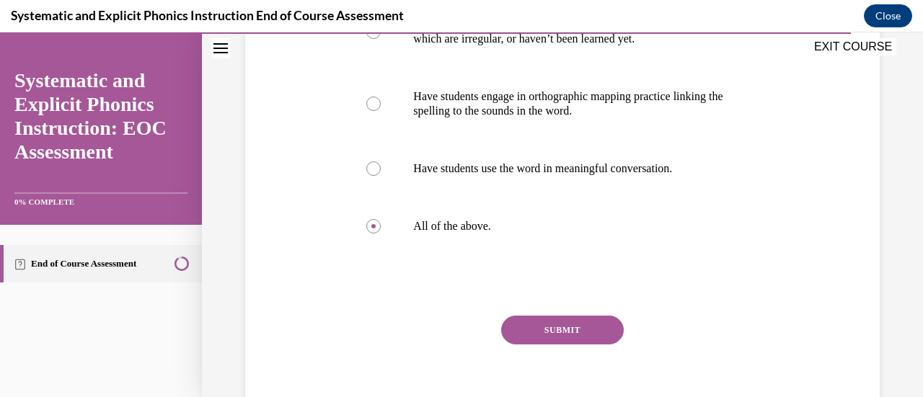
click at [567, 320] on button "SUBMIT" at bounding box center [562, 330] width 123 height 29
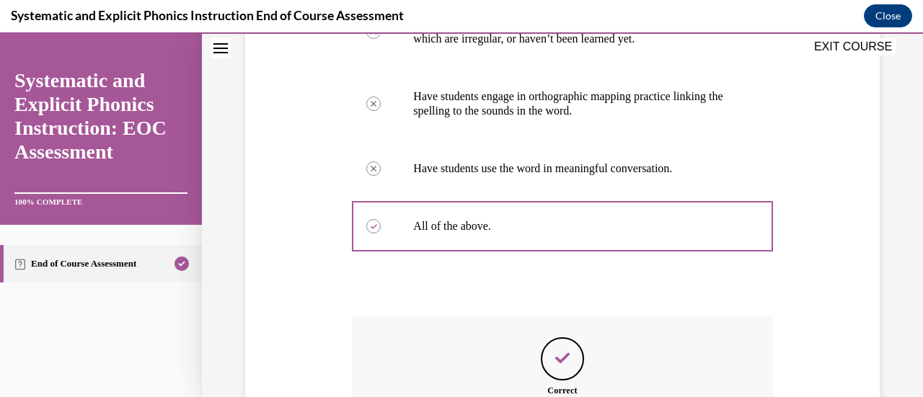
scroll to position [541, 0]
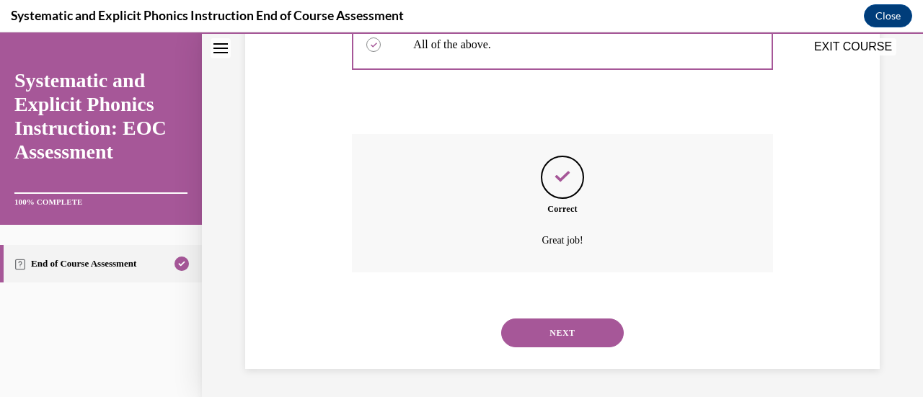
click at [600, 333] on button "NEXT" at bounding box center [562, 333] width 123 height 29
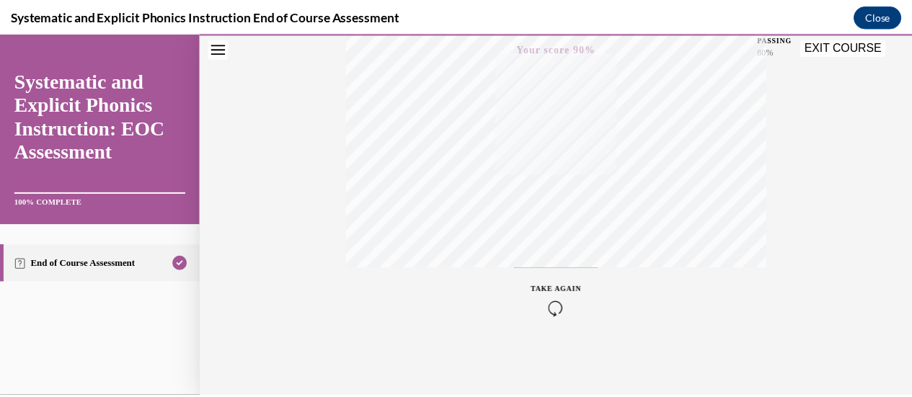
scroll to position [265, 0]
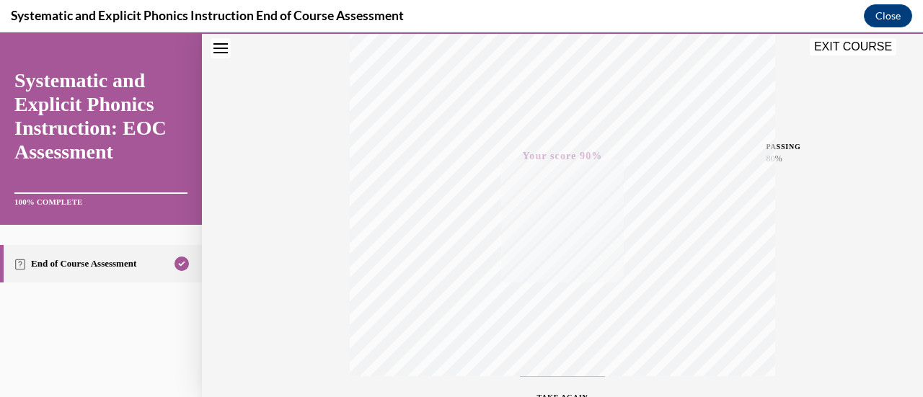
click at [852, 48] on button "EXIT COURSE" at bounding box center [852, 46] width 86 height 17
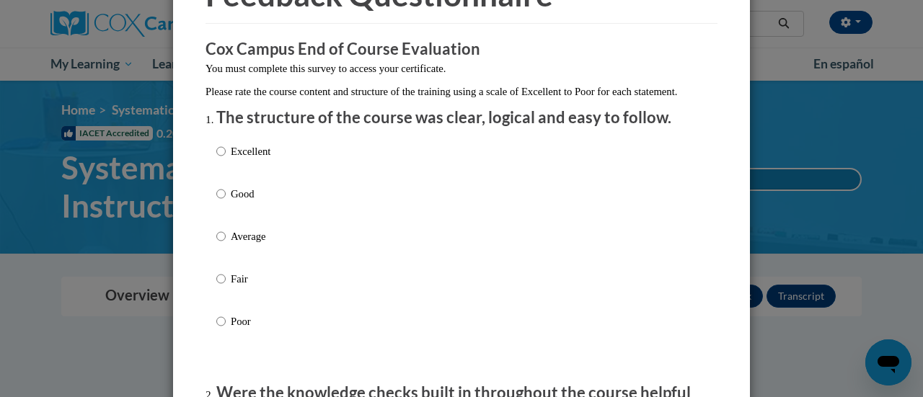
scroll to position [95, 0]
click at [236, 200] on p "Good" at bounding box center [251, 193] width 40 height 16
click at [226, 200] on input "Good" at bounding box center [220, 193] width 9 height 16
radio input "true"
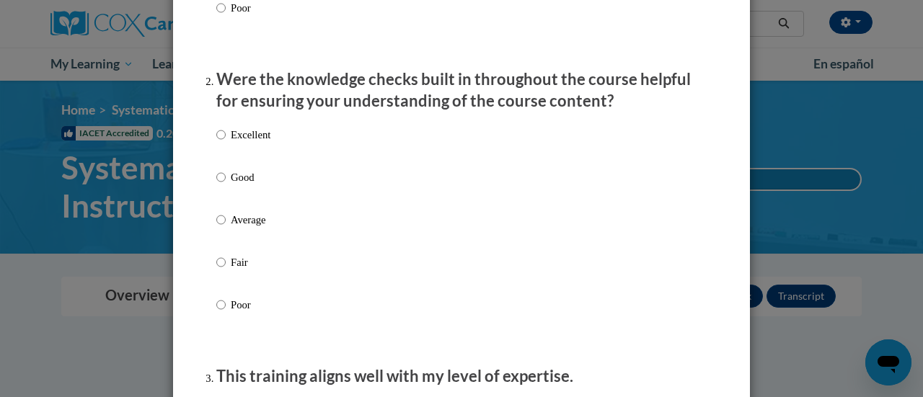
scroll to position [408, 0]
click at [244, 185] on p "Good" at bounding box center [251, 177] width 40 height 16
click at [226, 185] on input "Good" at bounding box center [220, 177] width 9 height 16
radio input "true"
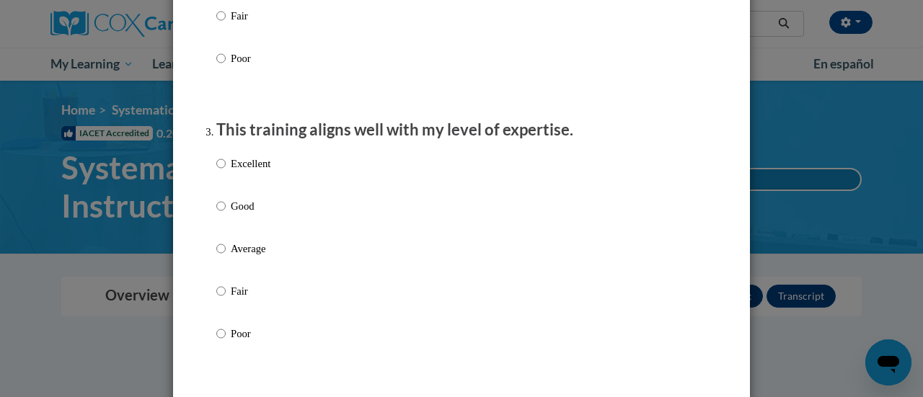
click at [249, 214] on p "Good" at bounding box center [251, 206] width 40 height 16
click at [226, 214] on input "Good" at bounding box center [220, 206] width 9 height 16
radio input "true"
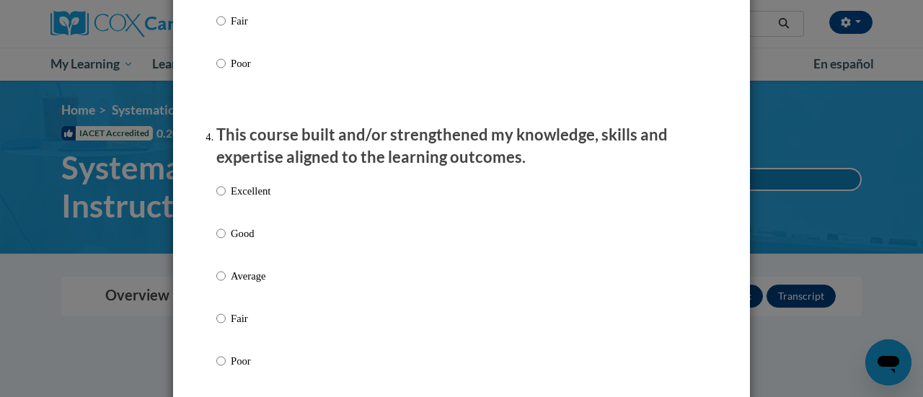
click at [259, 241] on p "Good" at bounding box center [251, 234] width 40 height 16
click at [226, 241] on input "Good" at bounding box center [220, 234] width 9 height 16
radio input "true"
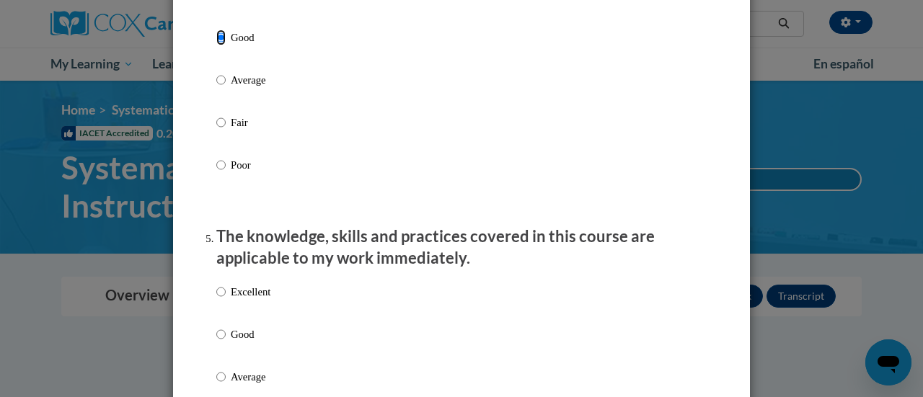
scroll to position [1301, 0]
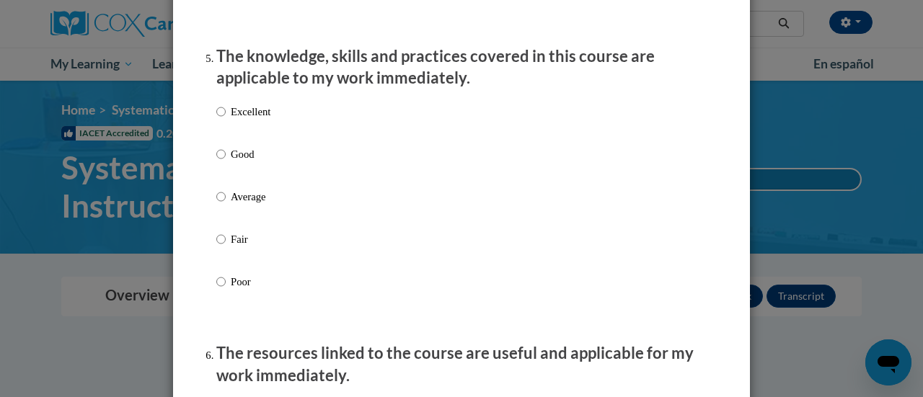
click at [239, 162] on p "Good" at bounding box center [251, 154] width 40 height 16
click at [226, 162] on input "Good" at bounding box center [220, 154] width 9 height 16
radio input "true"
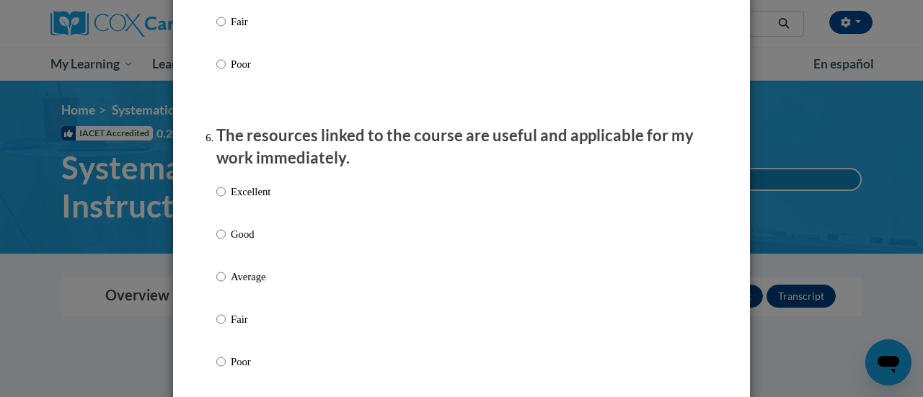
scroll to position [1588, 0]
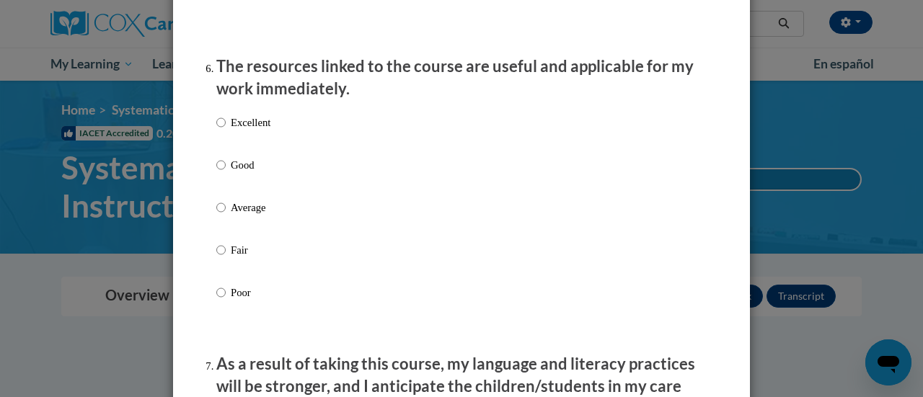
click at [244, 170] on p "Good" at bounding box center [251, 165] width 40 height 16
click at [226, 170] on input "Good" at bounding box center [220, 165] width 9 height 16
radio input "true"
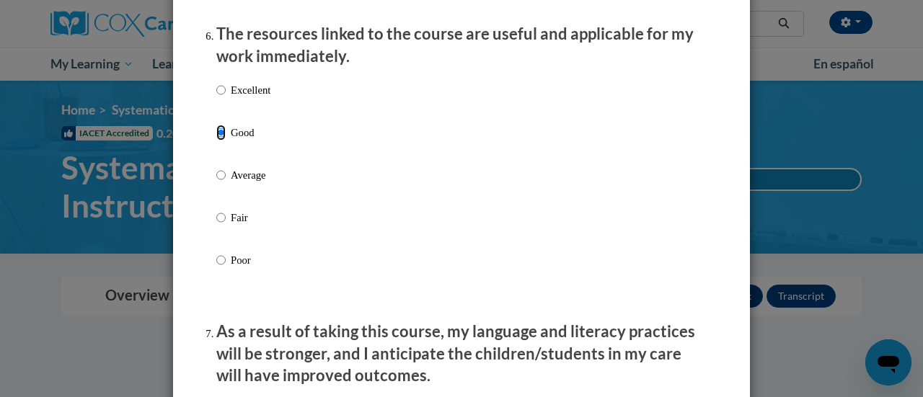
scroll to position [1621, 0]
click at [252, 97] on p "Excellent" at bounding box center [251, 89] width 40 height 16
click at [226, 97] on input "Excellent" at bounding box center [220, 89] width 9 height 16
radio input "true"
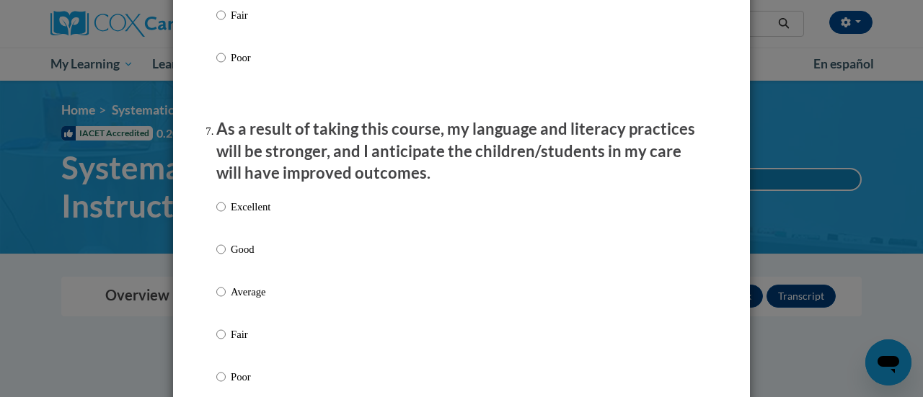
scroll to position [1875, 0]
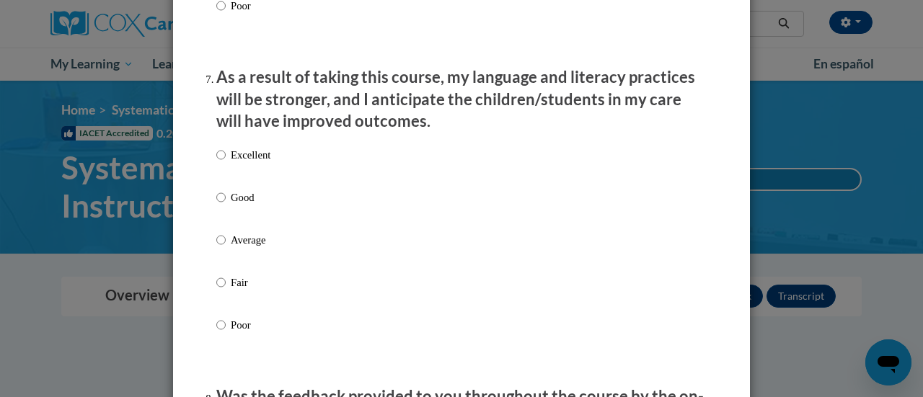
click at [234, 205] on p "Good" at bounding box center [251, 198] width 40 height 16
click at [226, 205] on input "Good" at bounding box center [220, 198] width 9 height 16
radio input "true"
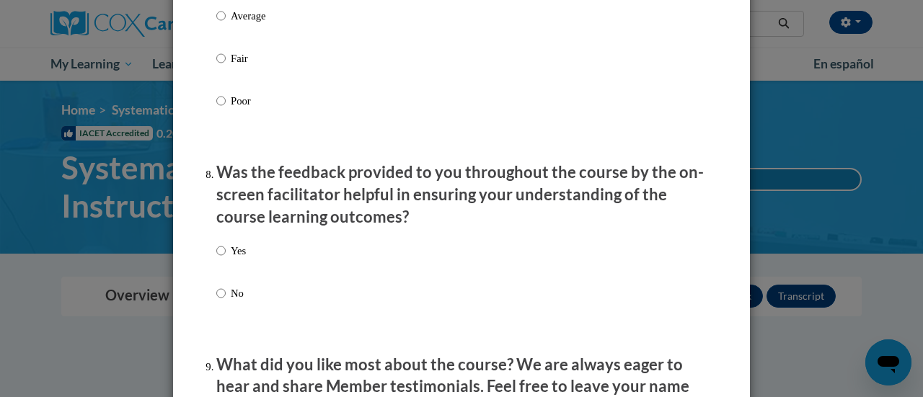
scroll to position [2128, 0]
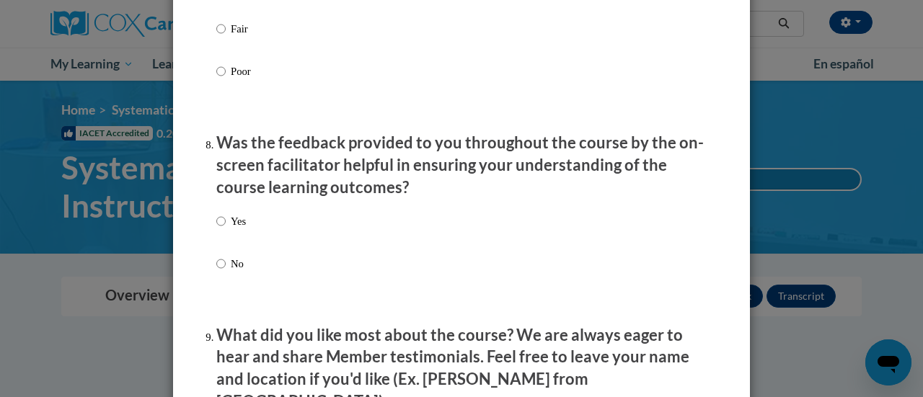
click at [247, 221] on div "Yes No" at bounding box center [461, 259] width 490 height 107
click at [232, 221] on div "Yes No" at bounding box center [231, 254] width 30 height 96
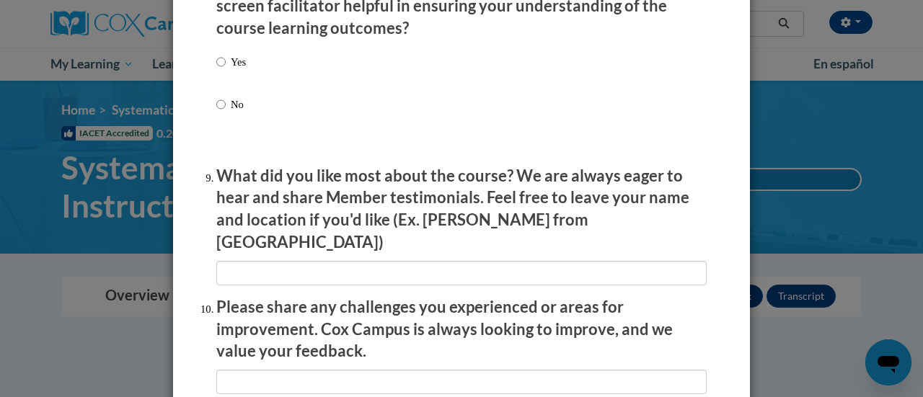
scroll to position [2286, 0]
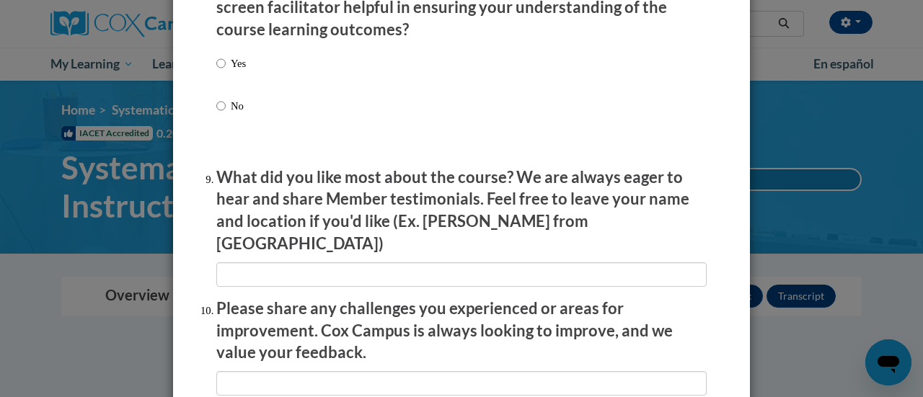
click at [235, 86] on label "Yes" at bounding box center [231, 75] width 30 height 39
click at [226, 71] on input "Yes" at bounding box center [220, 64] width 9 height 16
radio input "true"
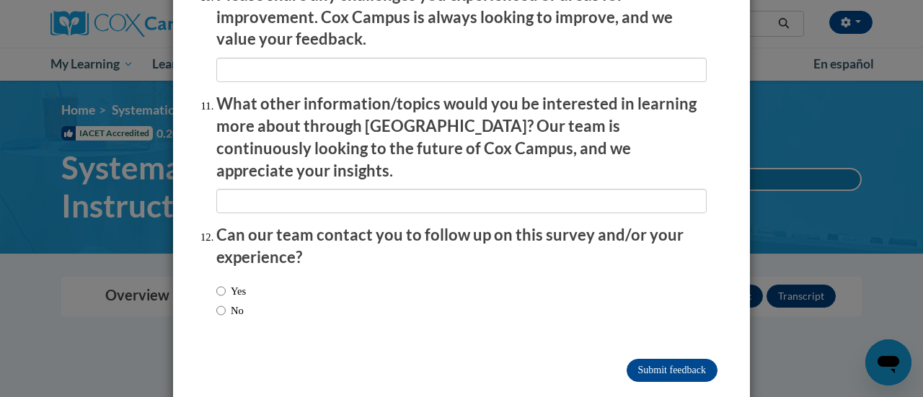
click at [234, 303] on label "No" at bounding box center [229, 311] width 27 height 16
click at [226, 303] on input "No" at bounding box center [220, 311] width 9 height 16
radio input "true"
click at [656, 359] on input "Submit feedback" at bounding box center [671, 370] width 91 height 23
